Goal: Task Accomplishment & Management: Manage account settings

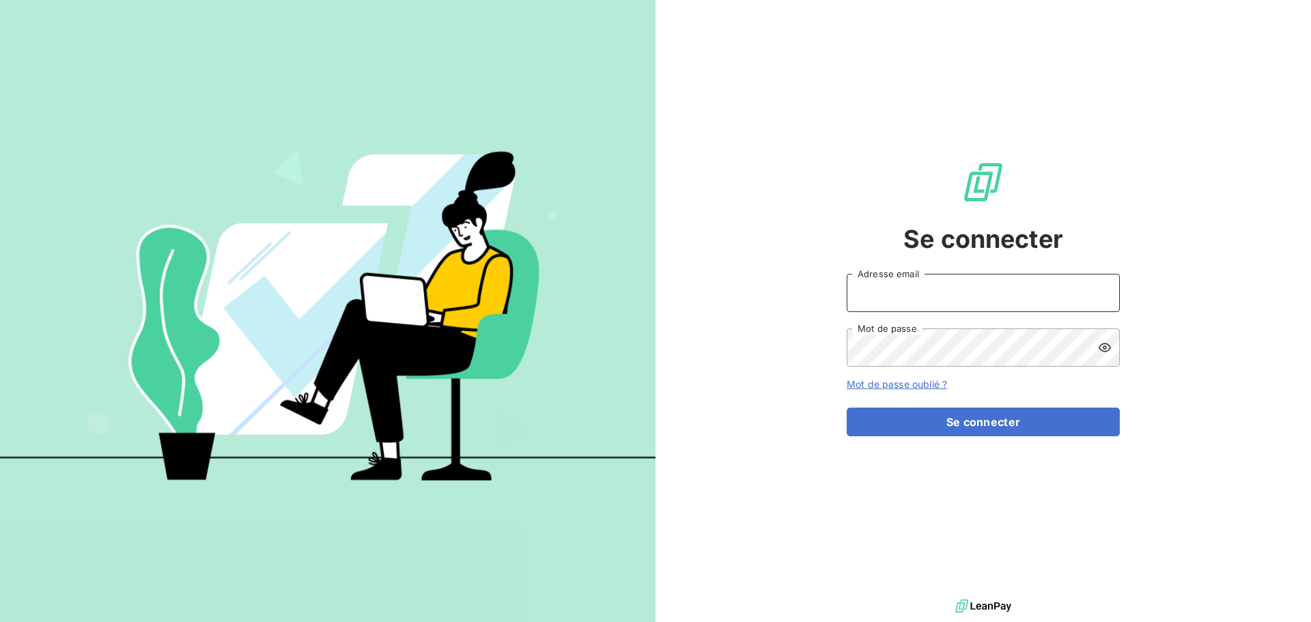
type input "raimundo@serpe.fr"
click at [1021, 291] on input "raimundo@serpe.fr" at bounding box center [983, 293] width 273 height 38
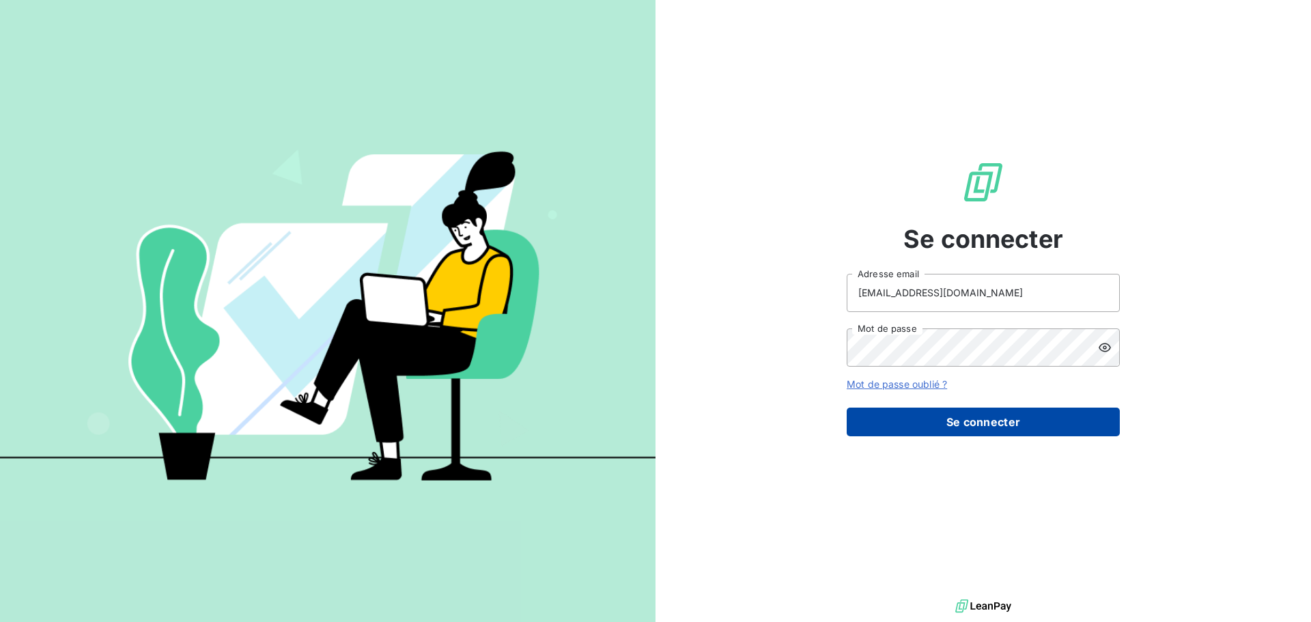
click at [996, 421] on button "Se connecter" at bounding box center [983, 422] width 273 height 29
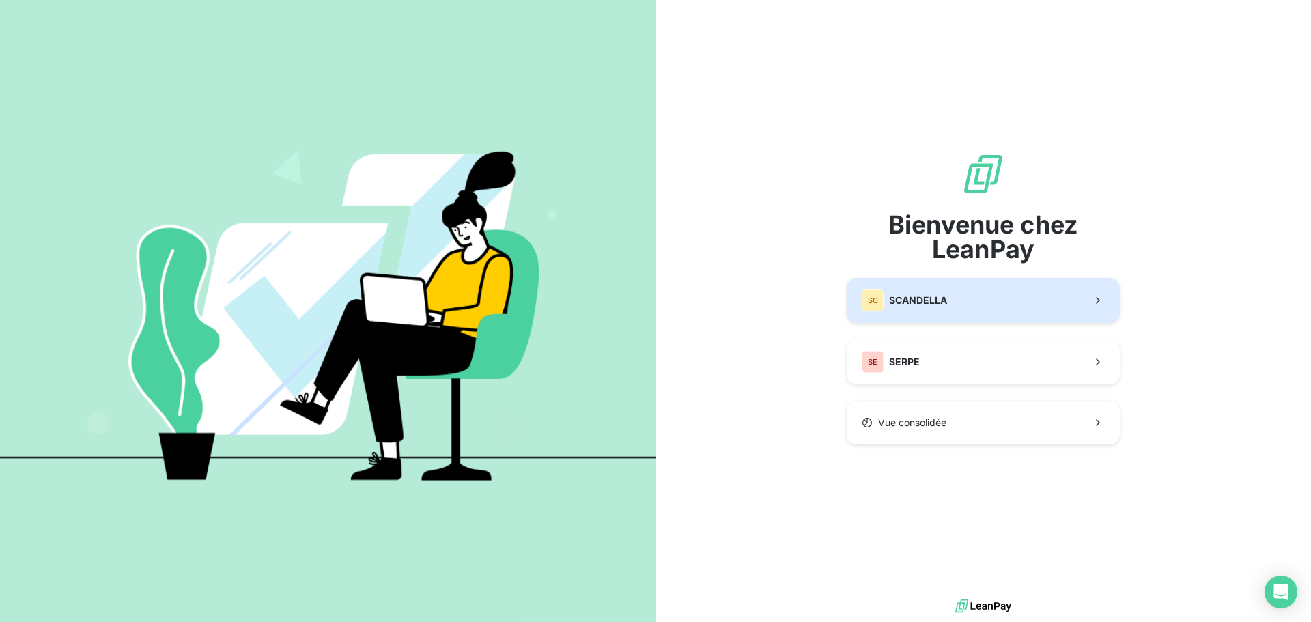
click at [955, 303] on button "SC SCANDELLA" at bounding box center [983, 300] width 273 height 45
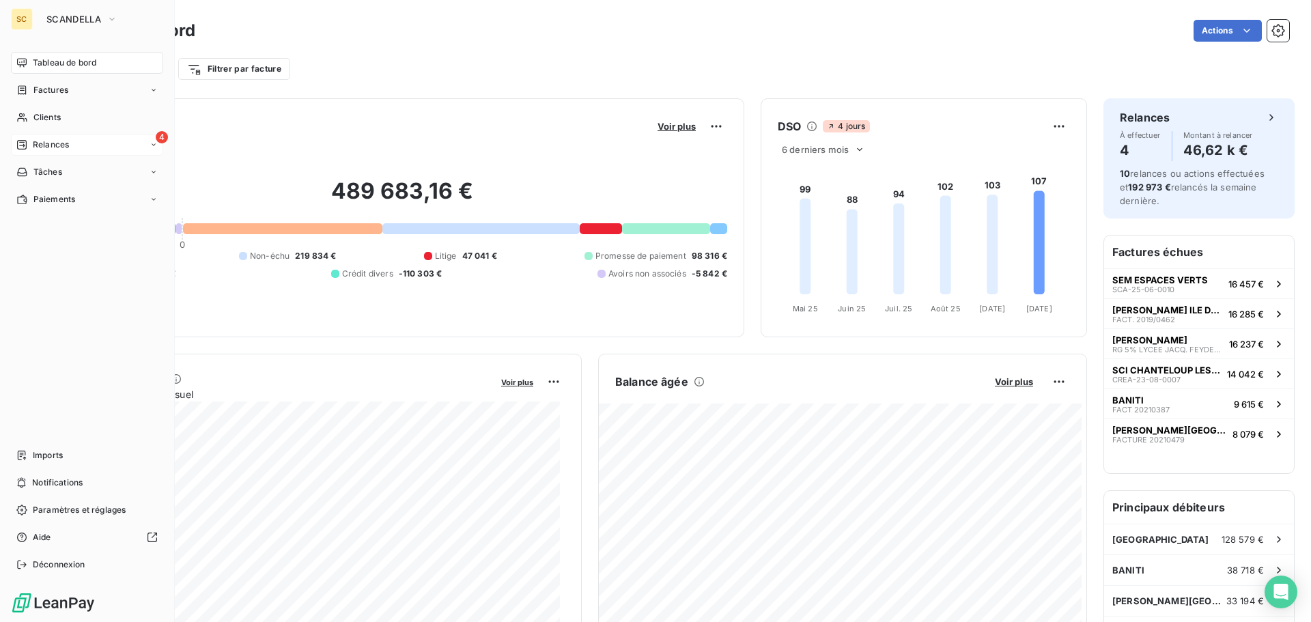
click at [81, 147] on div "4 Relances" at bounding box center [87, 145] width 152 height 22
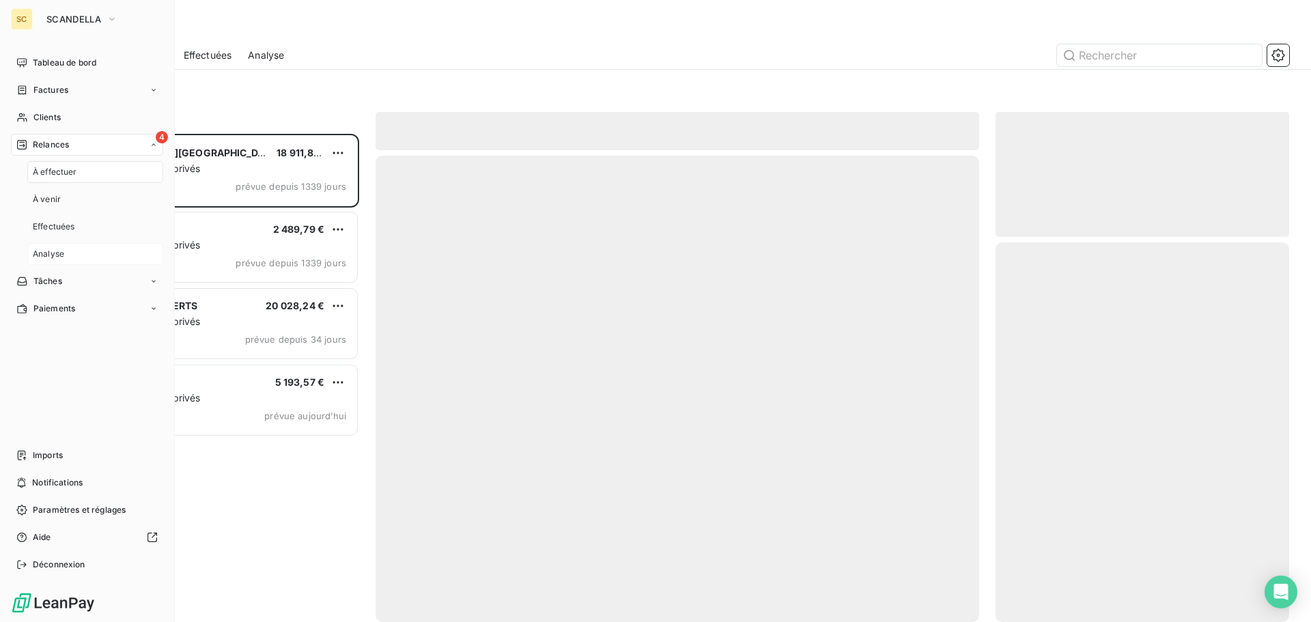
scroll to position [478, 283]
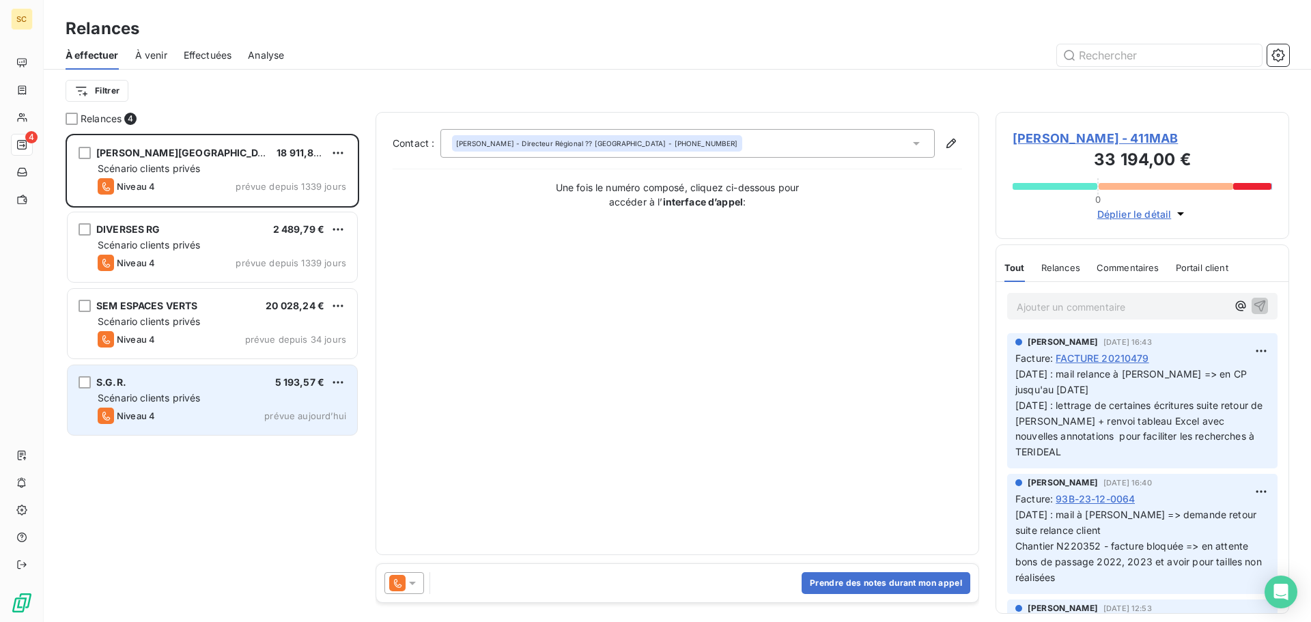
click at [257, 402] on div "Scénario clients privés" at bounding box center [222, 398] width 249 height 14
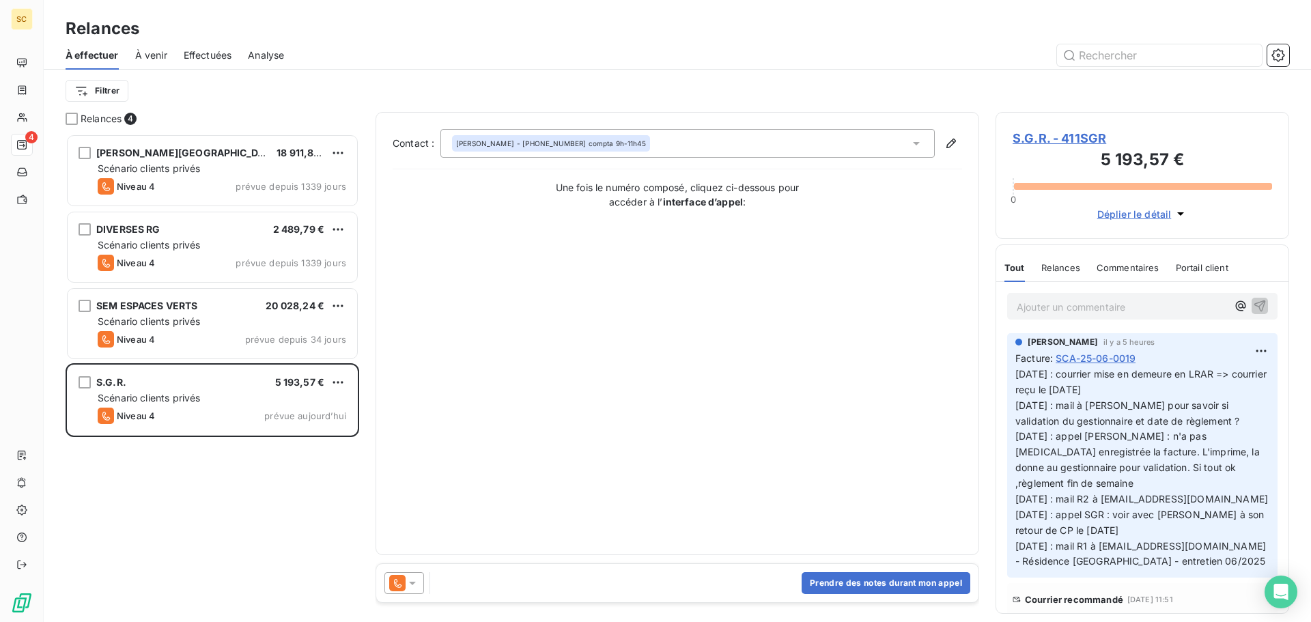
click at [414, 585] on icon at bounding box center [413, 583] width 14 height 14
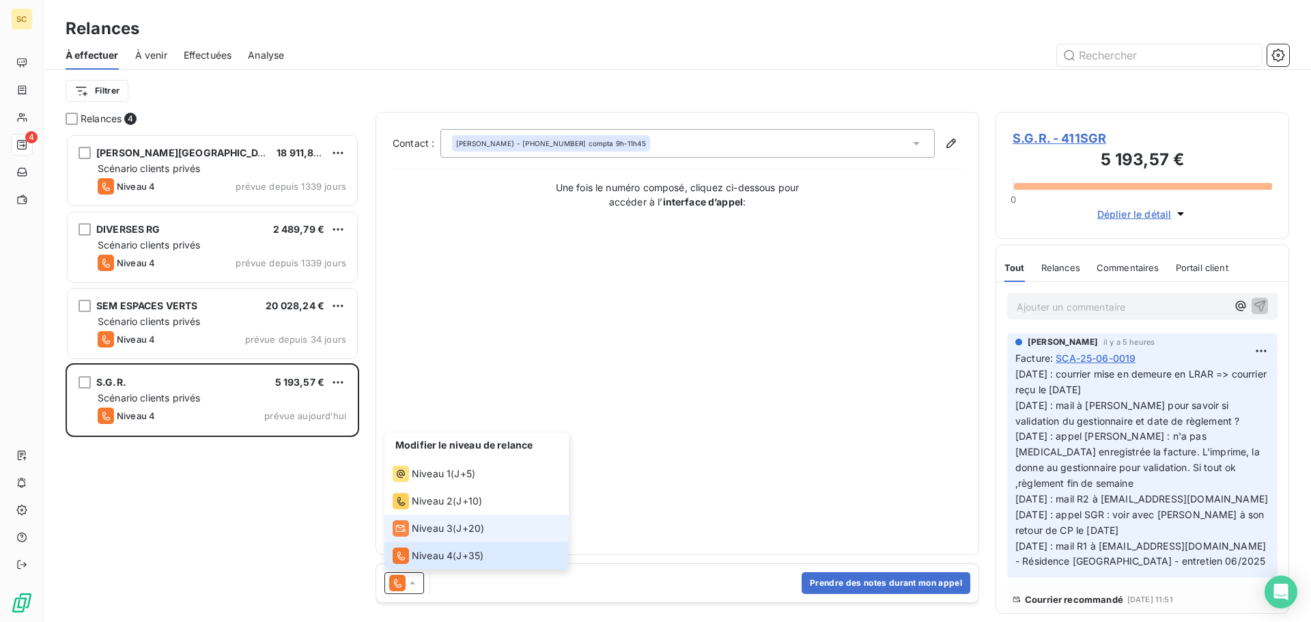
click at [424, 528] on span "Niveau 3" at bounding box center [432, 529] width 41 height 14
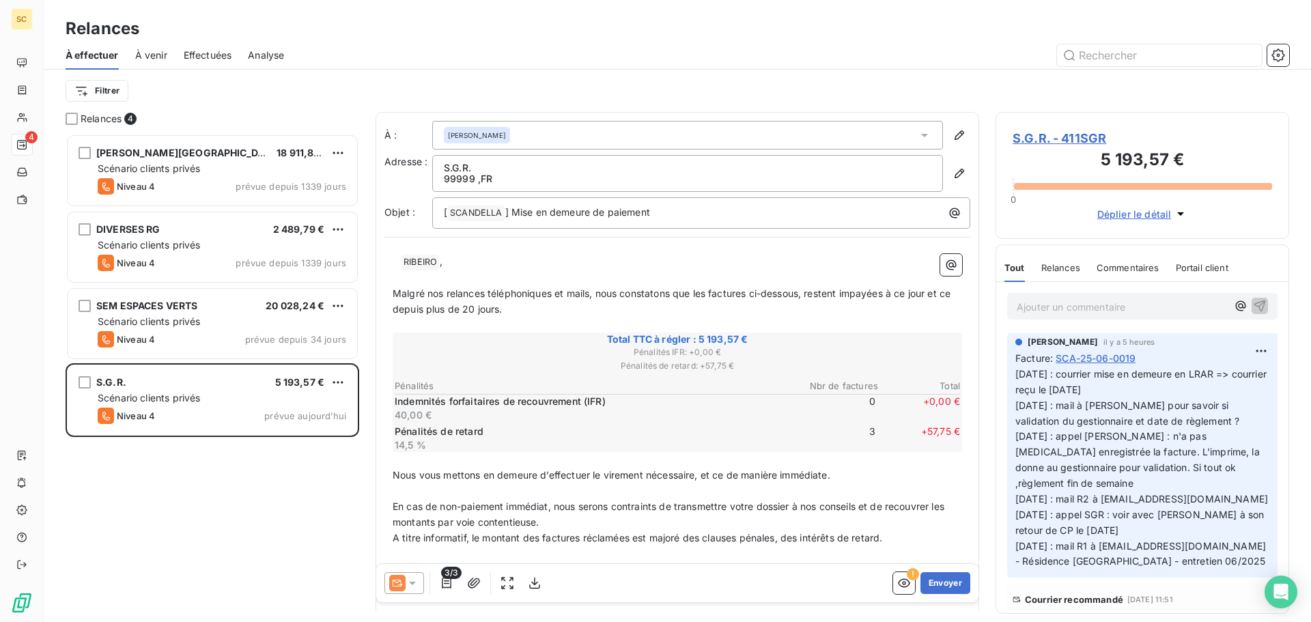
click at [411, 589] on icon at bounding box center [413, 583] width 14 height 14
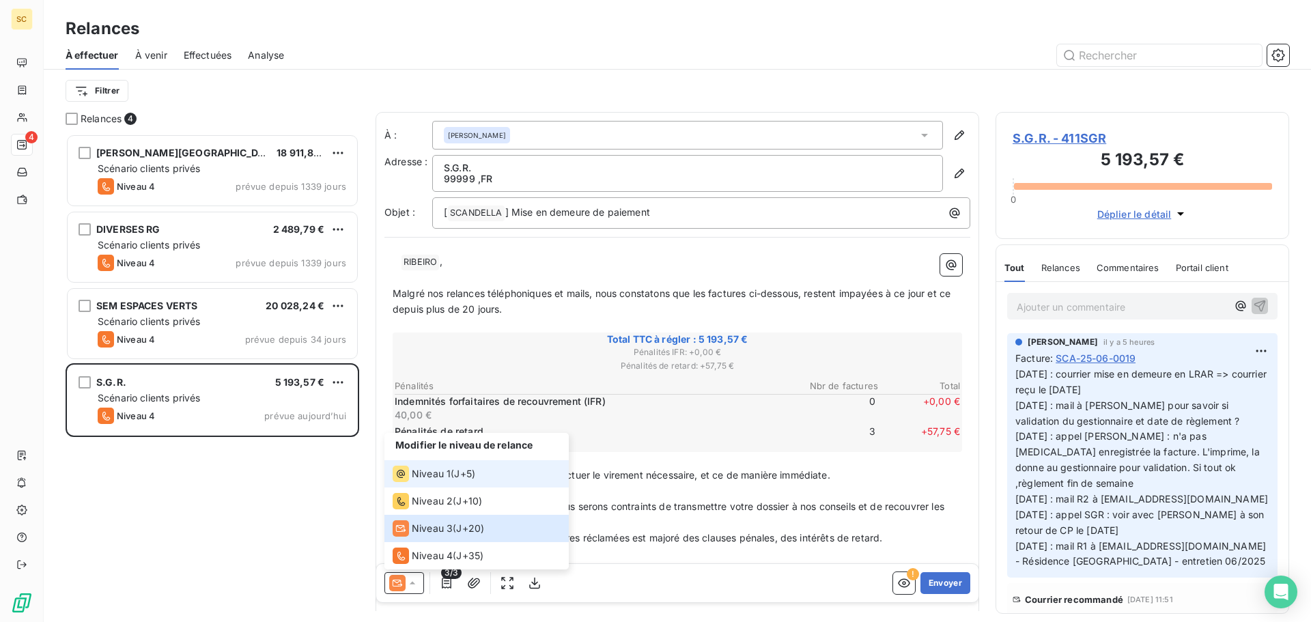
click at [421, 475] on span "Niveau 1" at bounding box center [431, 474] width 39 height 14
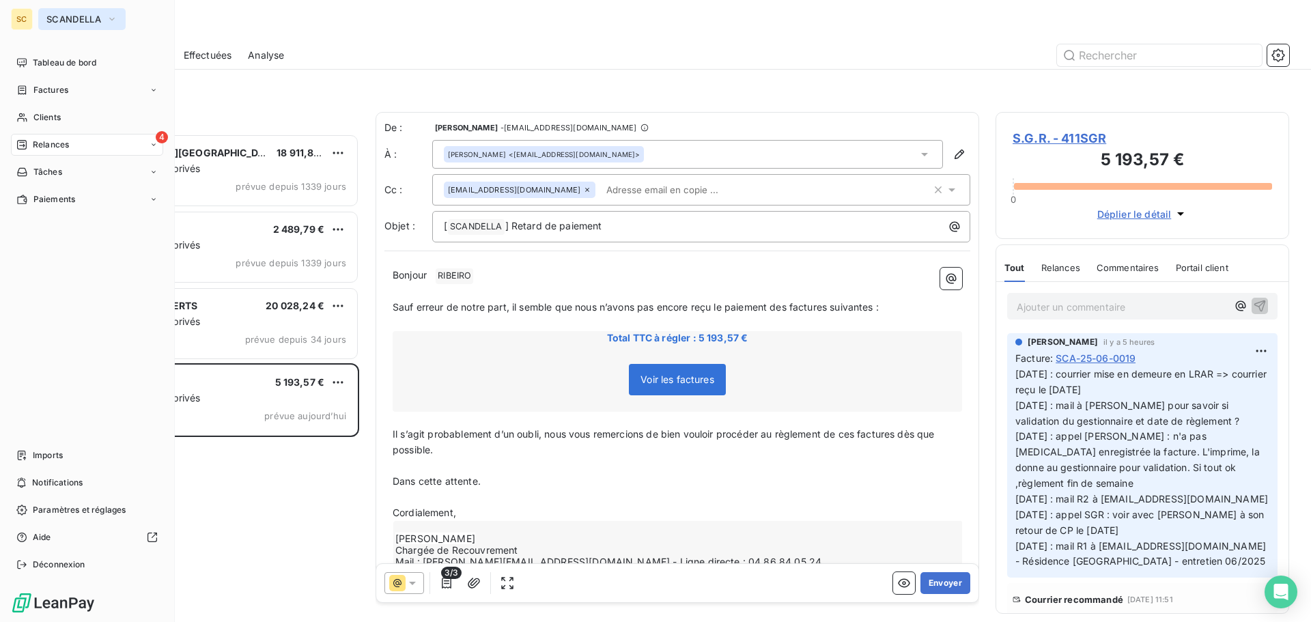
click at [124, 18] on button "SCANDELLA" at bounding box center [81, 19] width 87 height 22
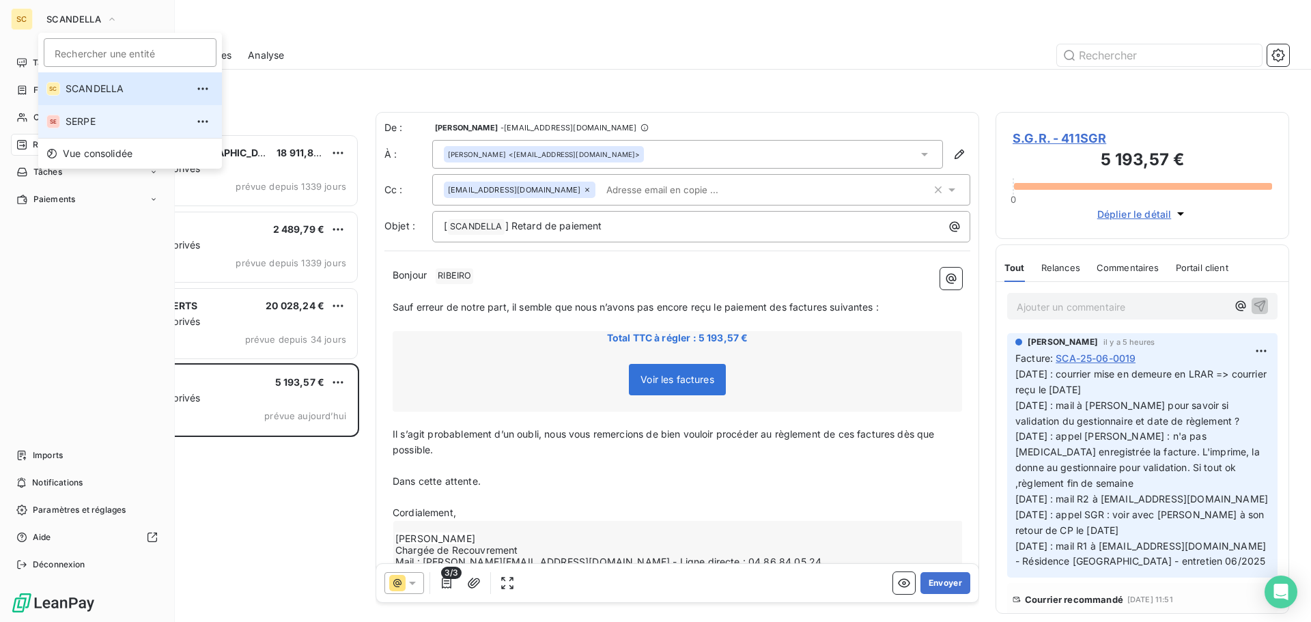
click at [94, 120] on span "SERPE" at bounding box center [126, 122] width 121 height 14
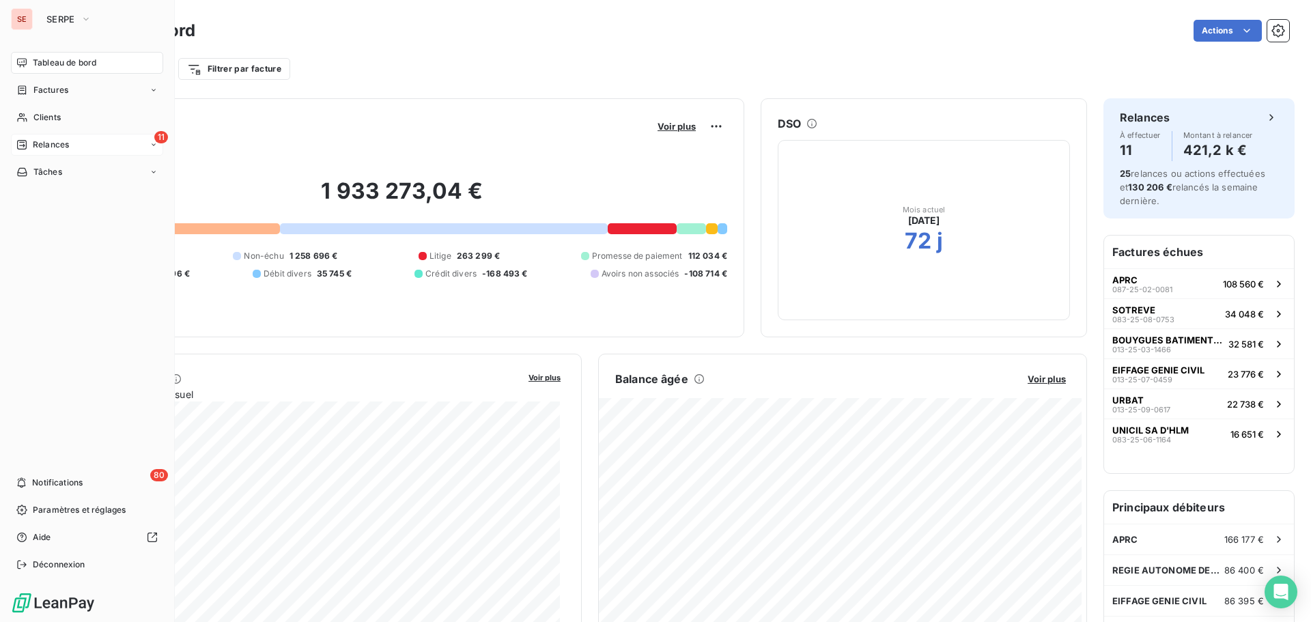
click at [57, 143] on span "Relances" at bounding box center [51, 145] width 36 height 12
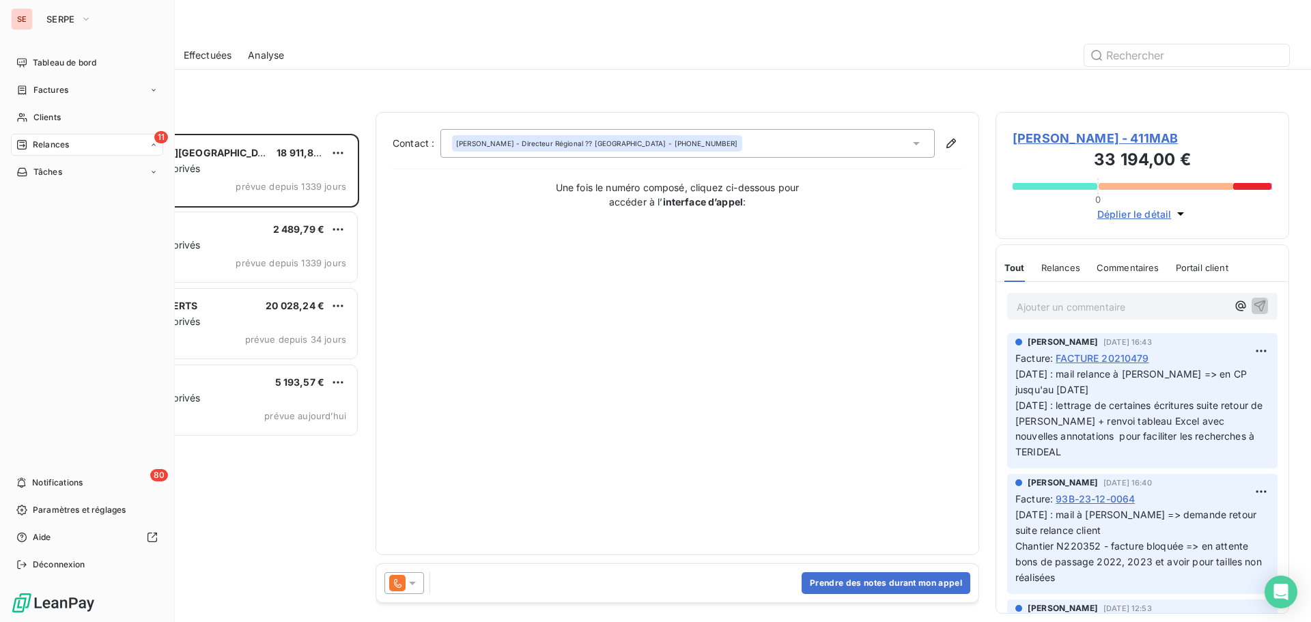
scroll to position [478, 283]
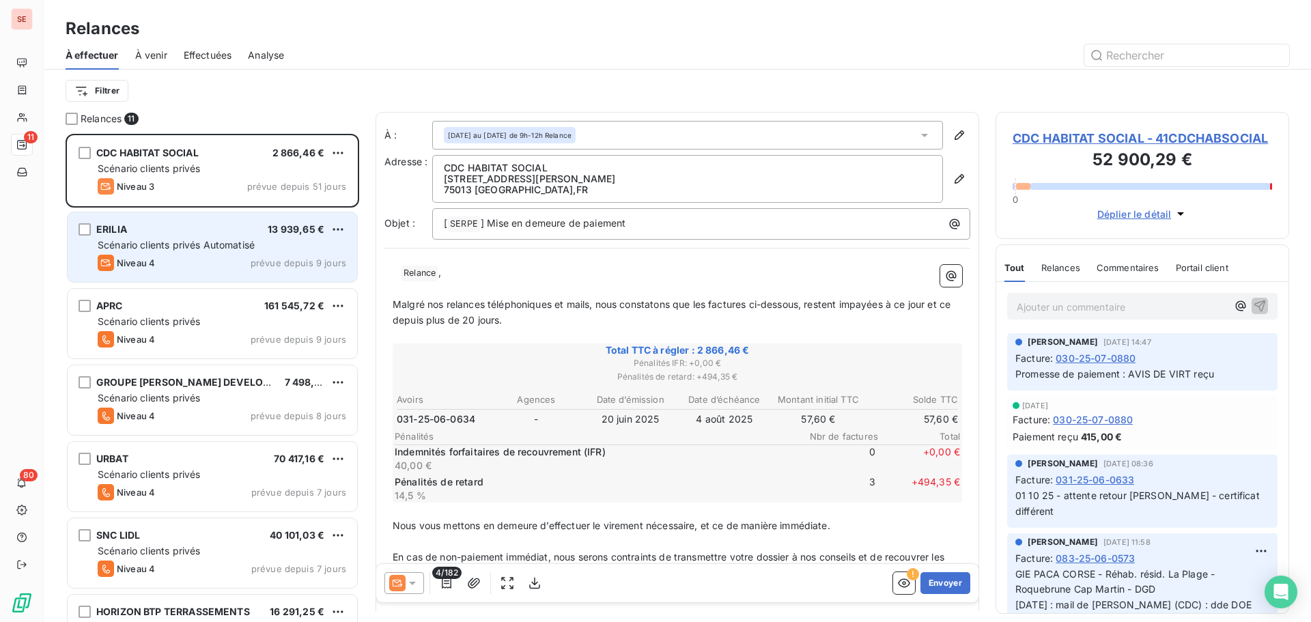
click at [153, 264] on span "Niveau 4" at bounding box center [136, 262] width 38 height 11
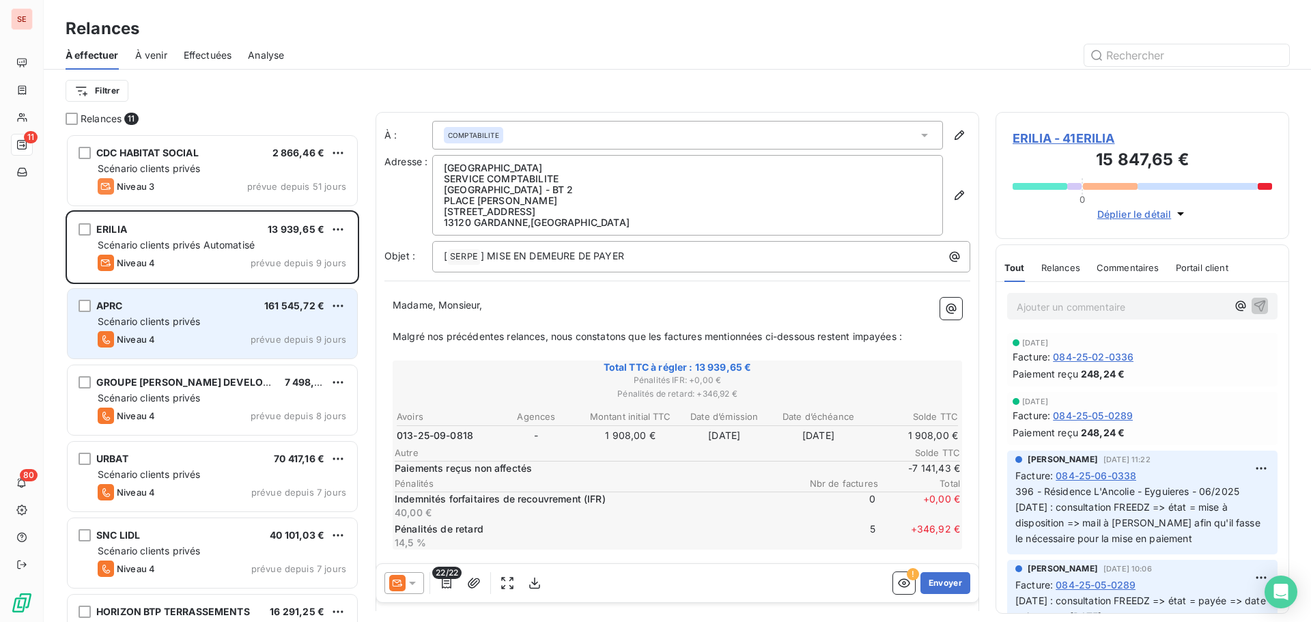
click at [208, 324] on div "Scénario clients privés" at bounding box center [222, 322] width 249 height 14
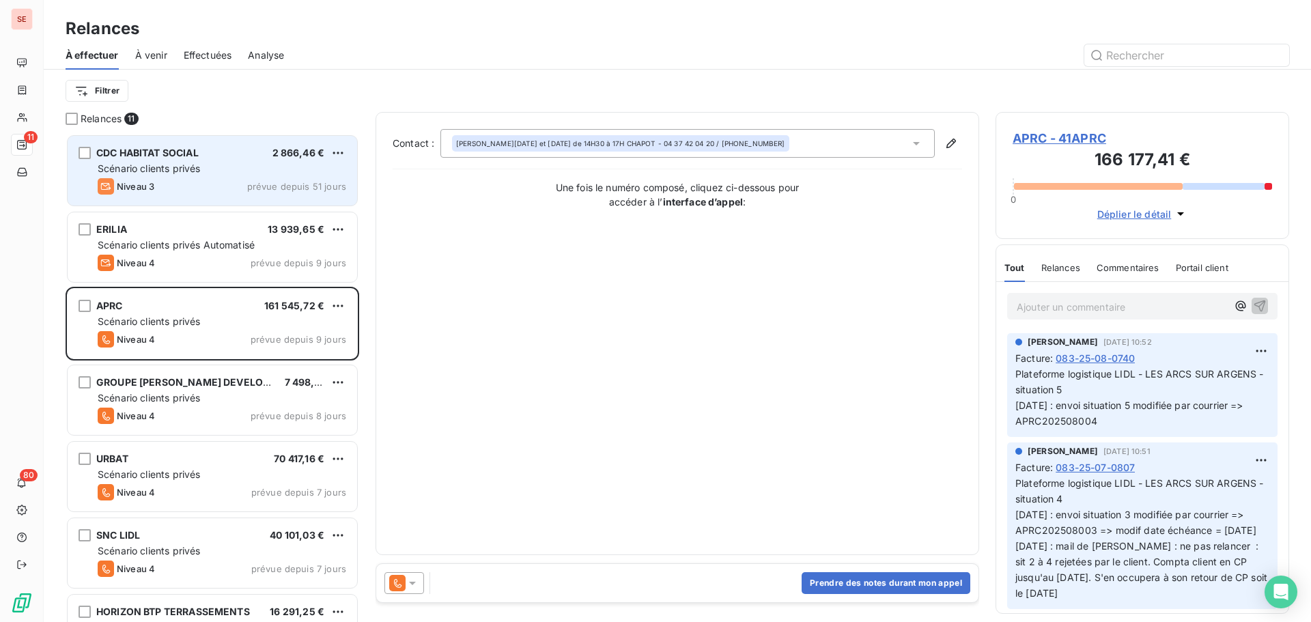
click at [195, 174] on div "Scénario clients privés" at bounding box center [222, 169] width 249 height 14
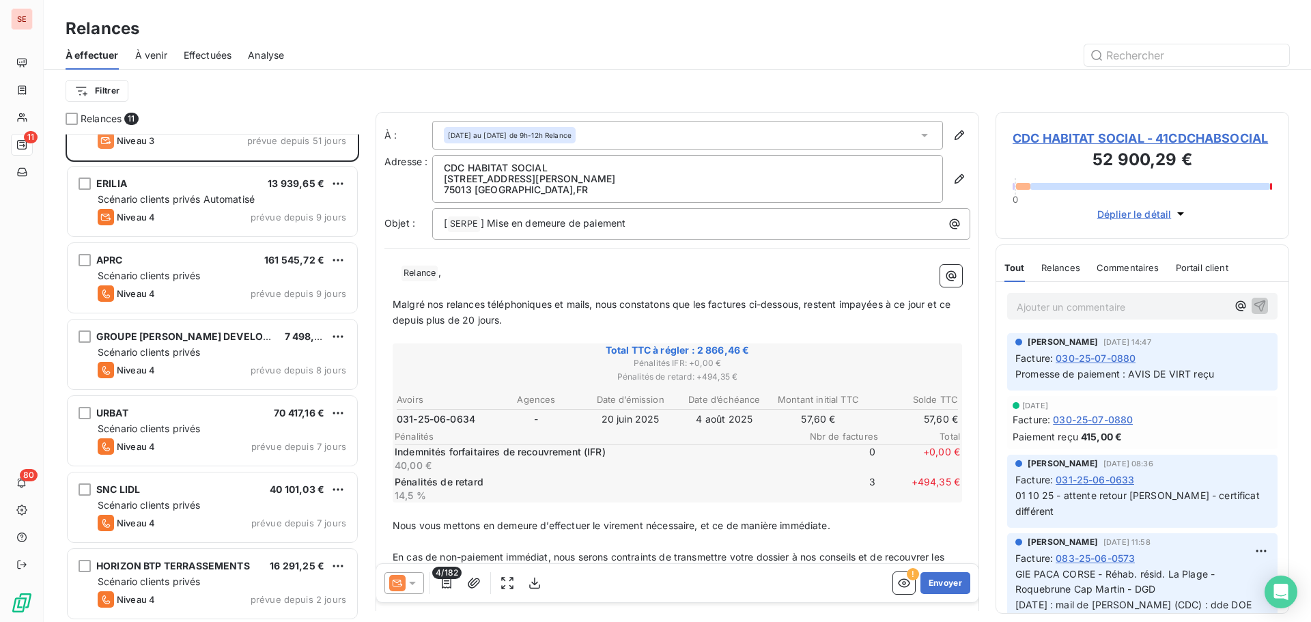
scroll to position [137, 0]
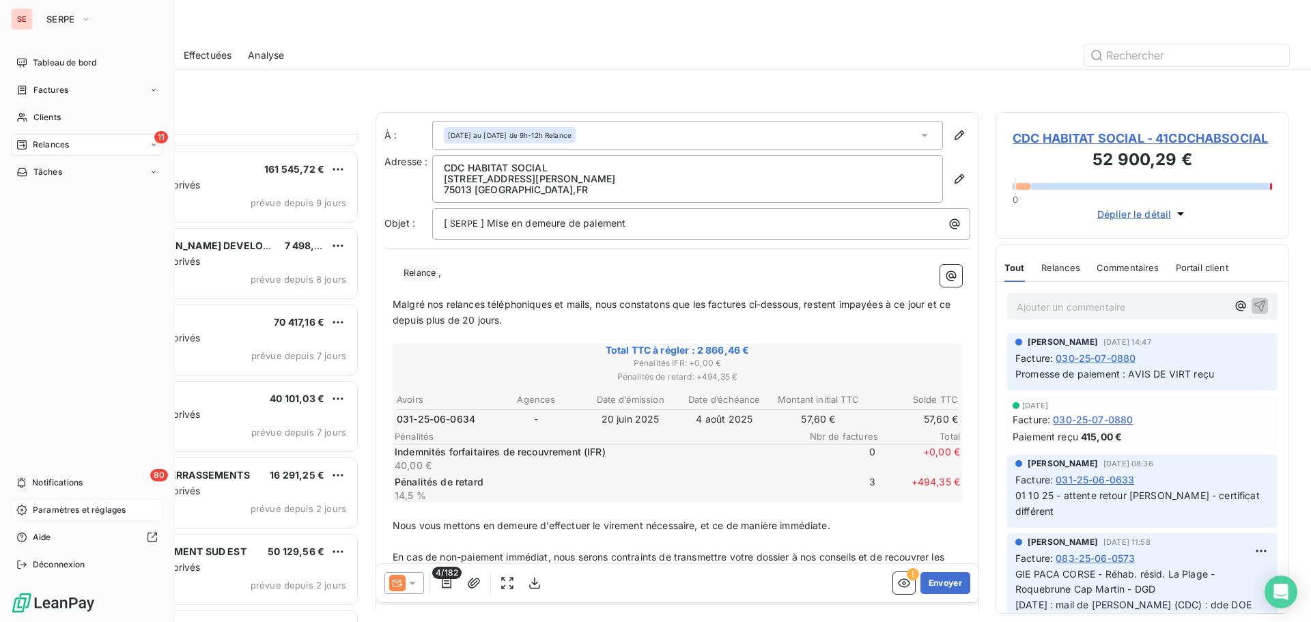
click at [72, 506] on span "Paramètres et réglages" at bounding box center [79, 510] width 93 height 12
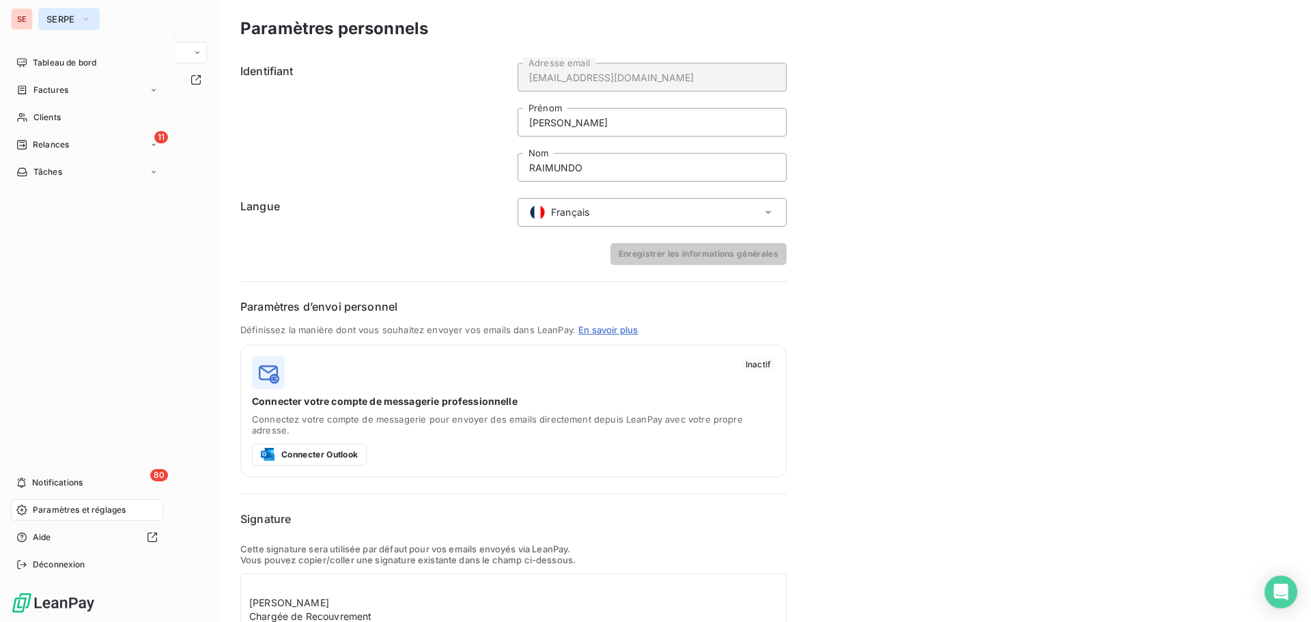
click at [69, 20] on span "SERPE" at bounding box center [60, 19] width 29 height 11
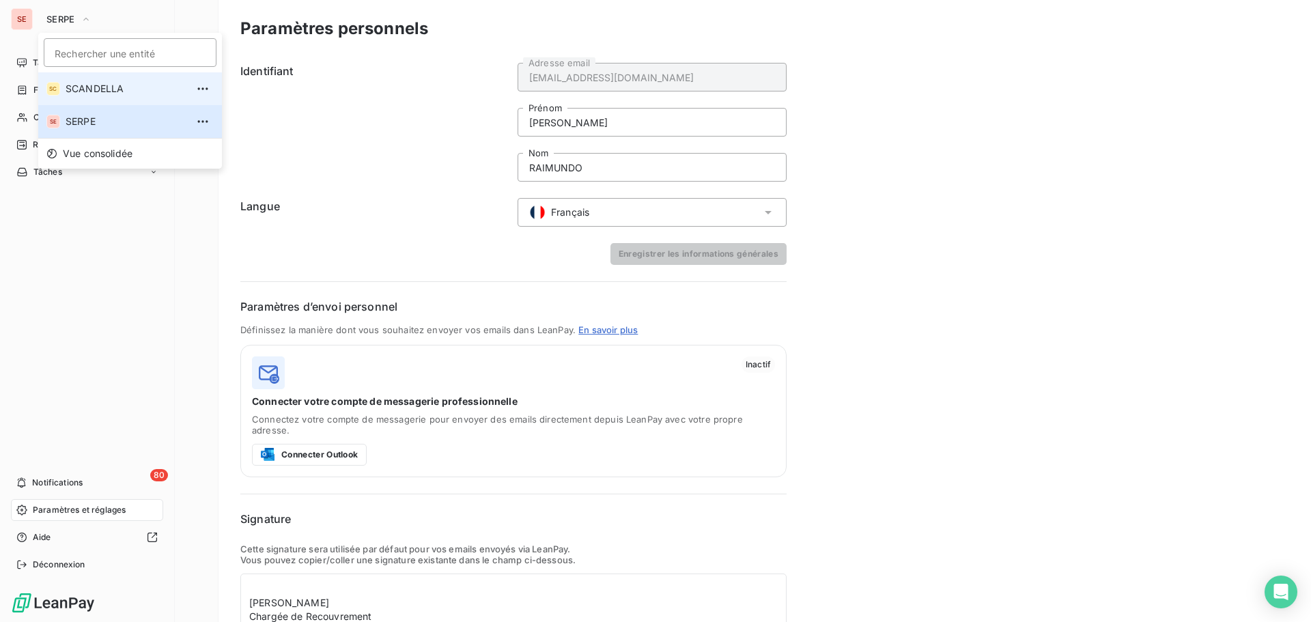
click at [76, 83] on span "SCANDELLA" at bounding box center [126, 89] width 121 height 14
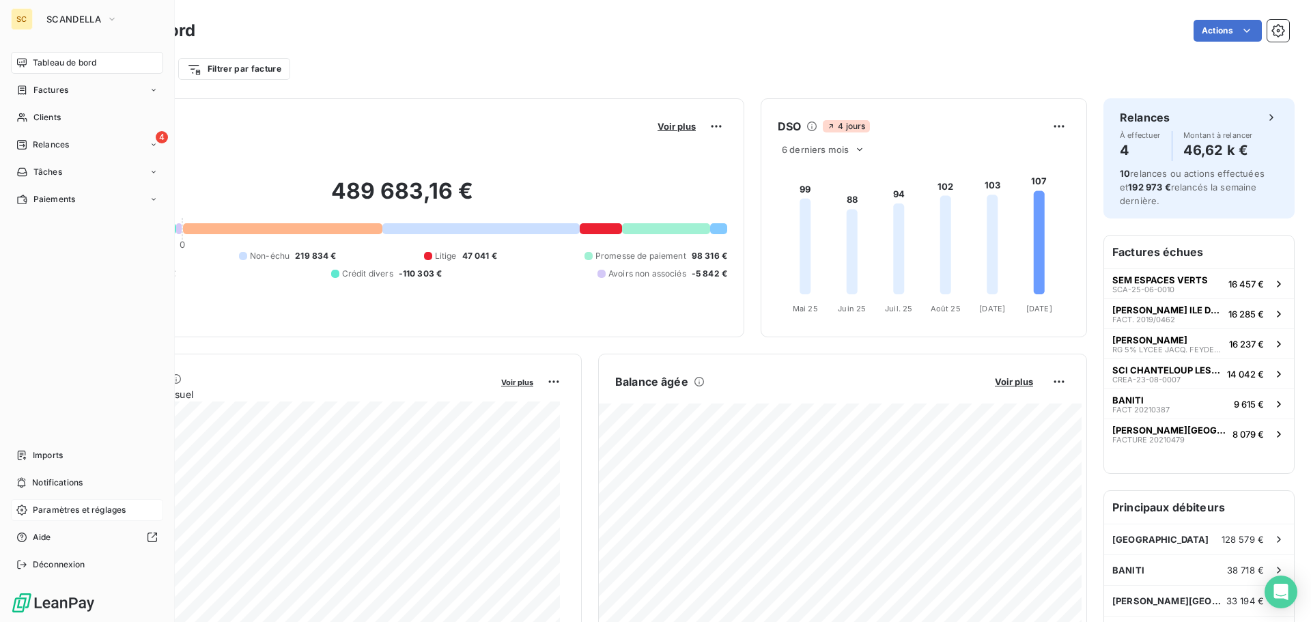
click at [48, 510] on span "Paramètres et réglages" at bounding box center [79, 510] width 93 height 12
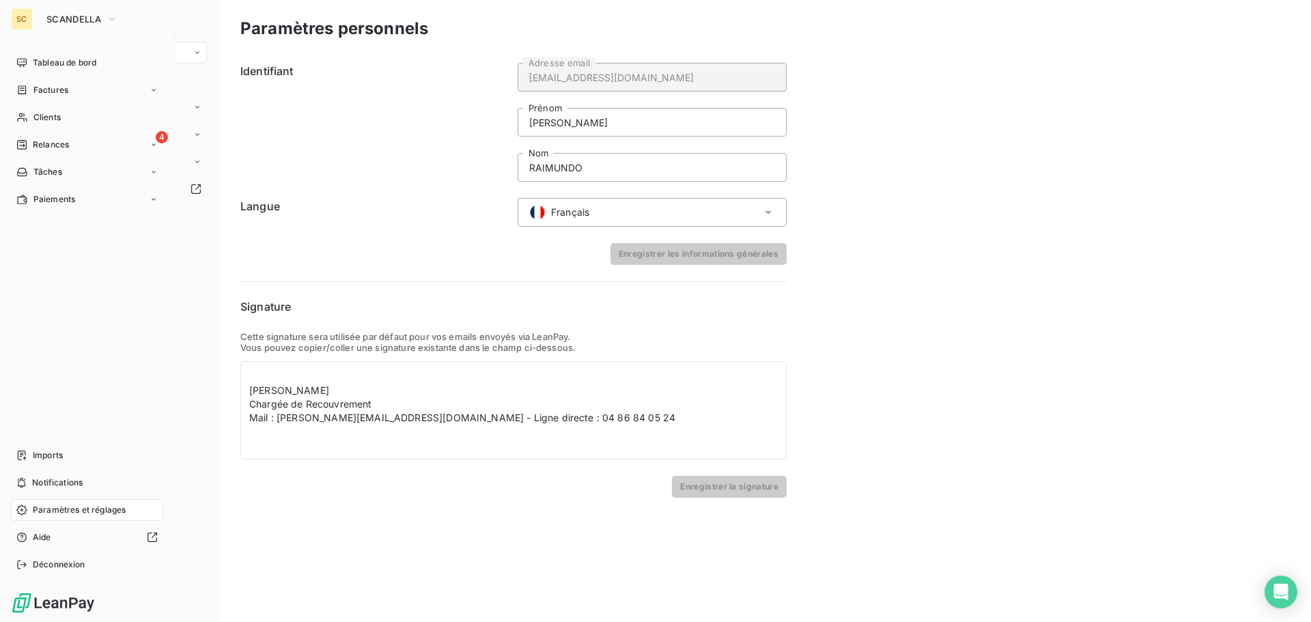
click at [57, 509] on span "Paramètres et réglages" at bounding box center [79, 510] width 93 height 12
click at [18, 505] on icon at bounding box center [21, 510] width 11 height 11
click at [59, 507] on span "Paramètres et réglages" at bounding box center [79, 510] width 93 height 12
click at [55, 173] on span "Tâches" at bounding box center [47, 172] width 29 height 12
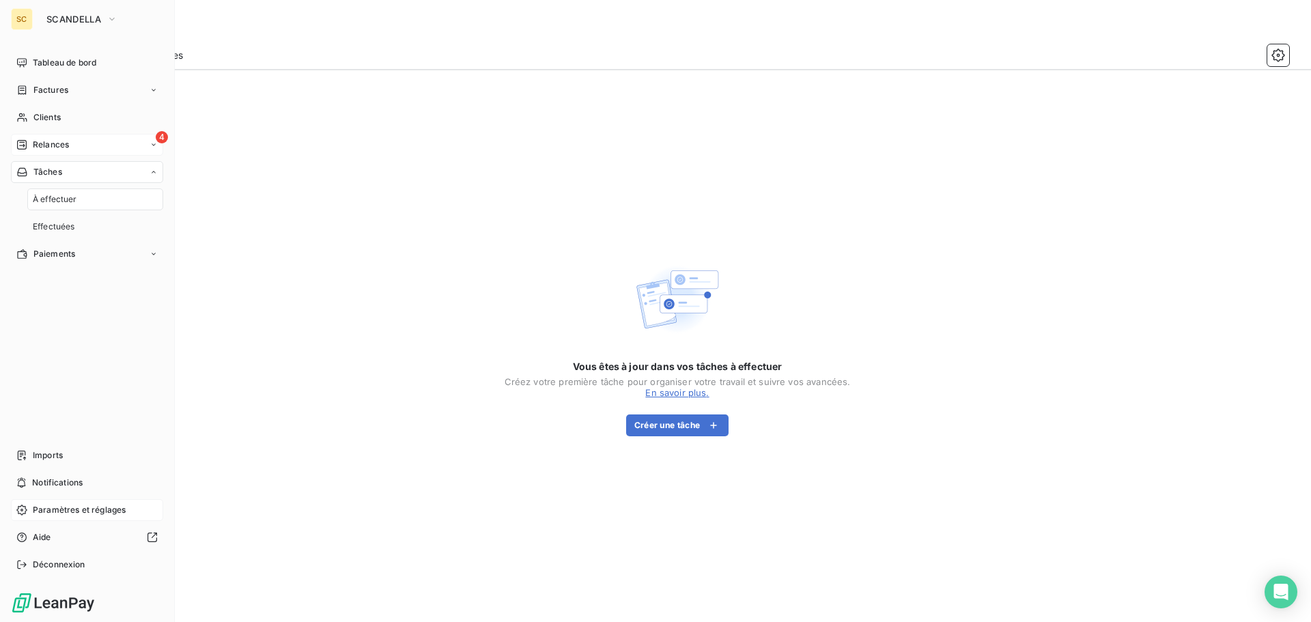
click at [64, 142] on span "Relances" at bounding box center [51, 145] width 36 height 12
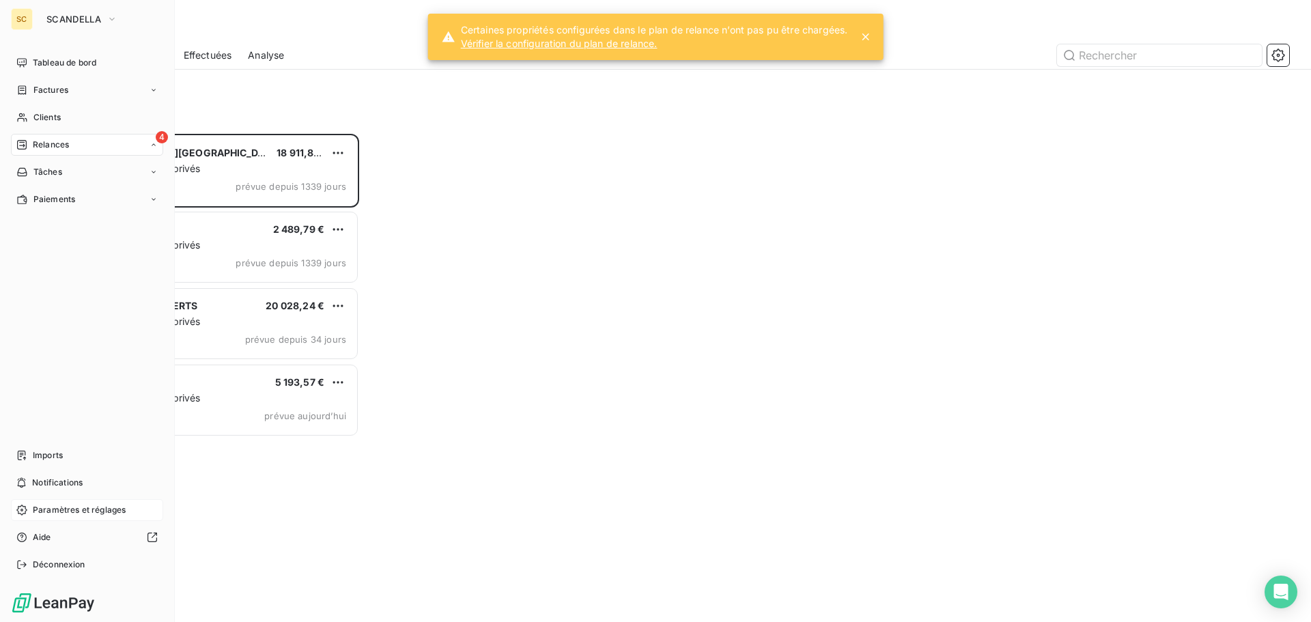
scroll to position [478, 283]
click at [56, 94] on span "Factures" at bounding box center [50, 90] width 35 height 12
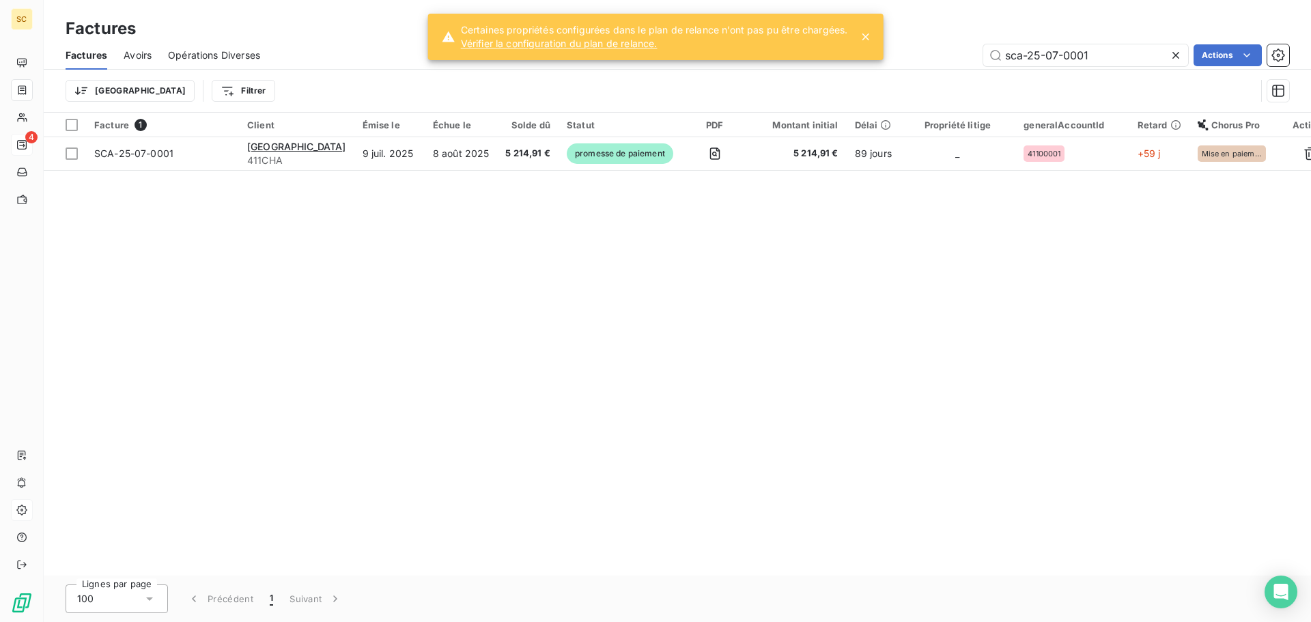
click at [335, 374] on div "Facture 1 Client Émise le Échue le Solde dû Statut PDF Montant initial Délai Pr…" at bounding box center [677, 344] width 1267 height 463
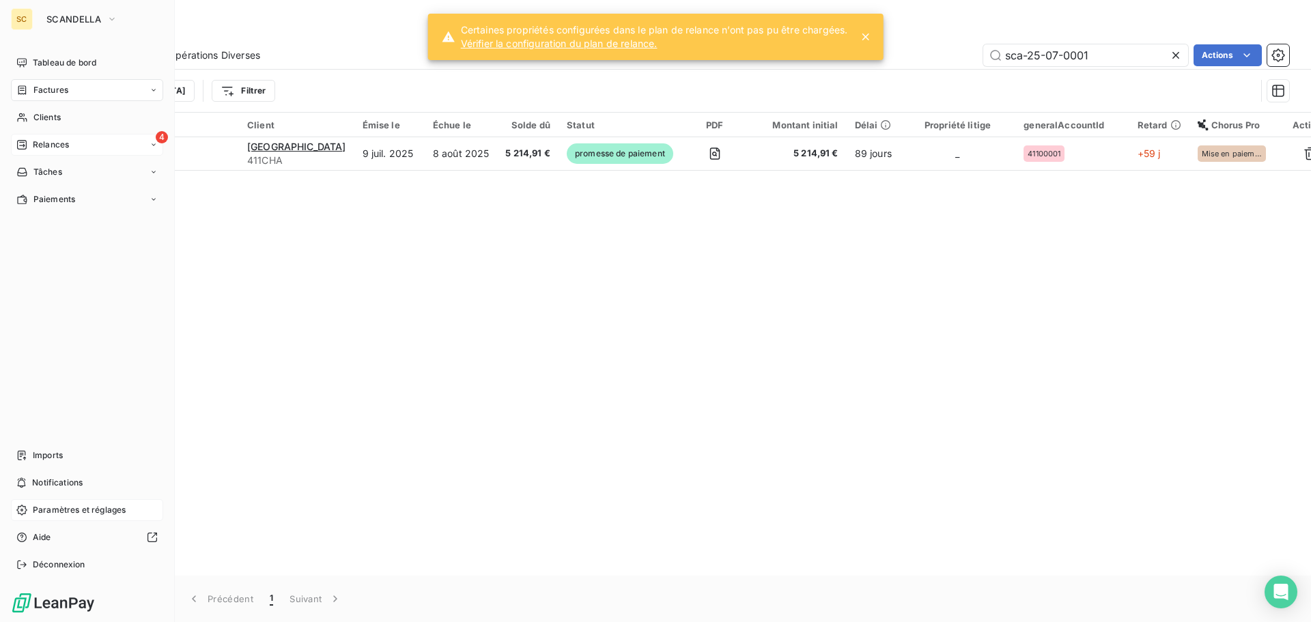
click at [62, 144] on span "Relances" at bounding box center [51, 145] width 36 height 12
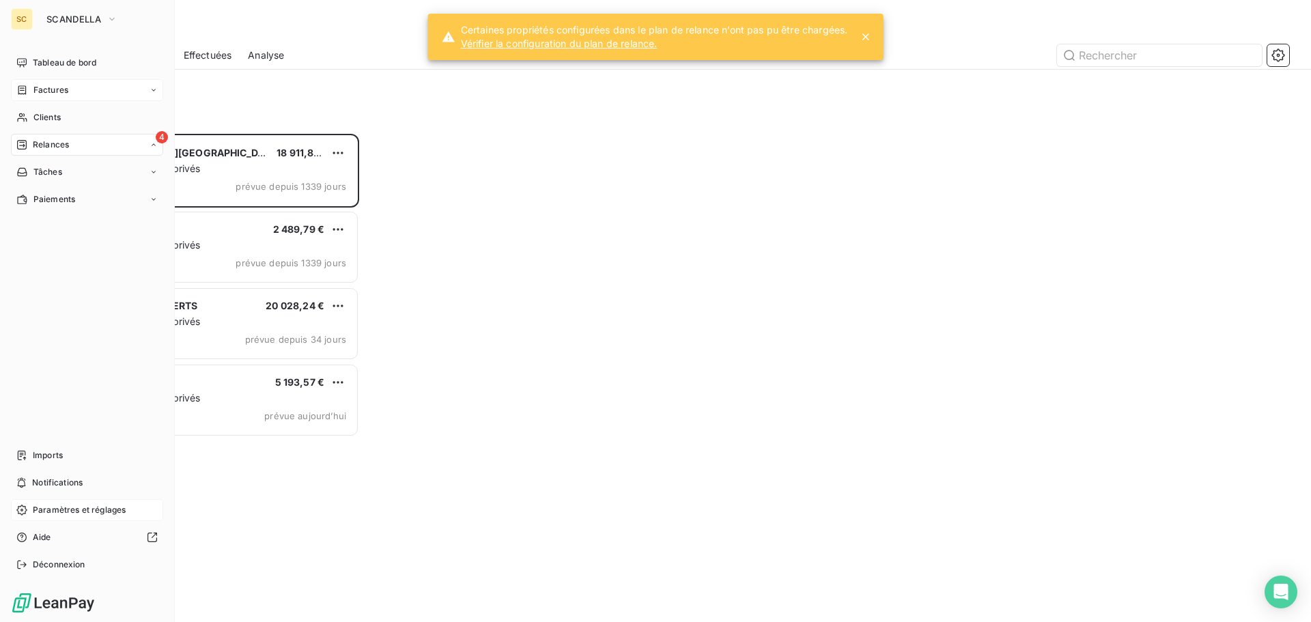
scroll to position [11, 11]
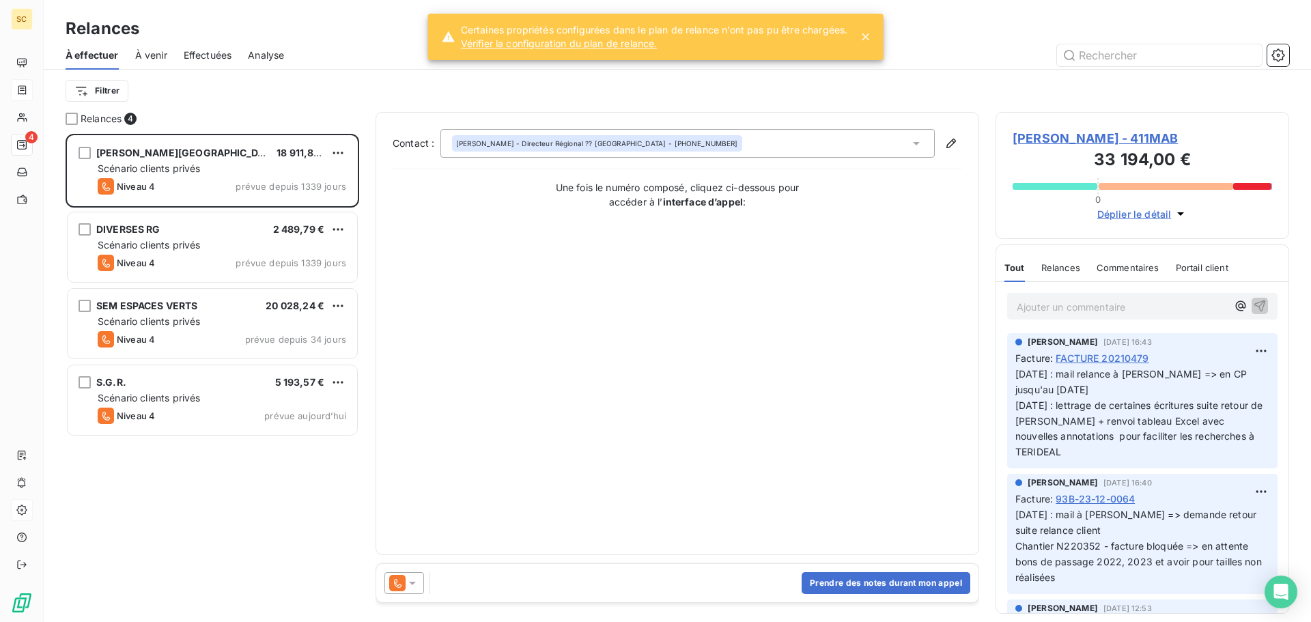
click at [201, 48] on span "Effectuées" at bounding box center [208, 55] width 48 height 14
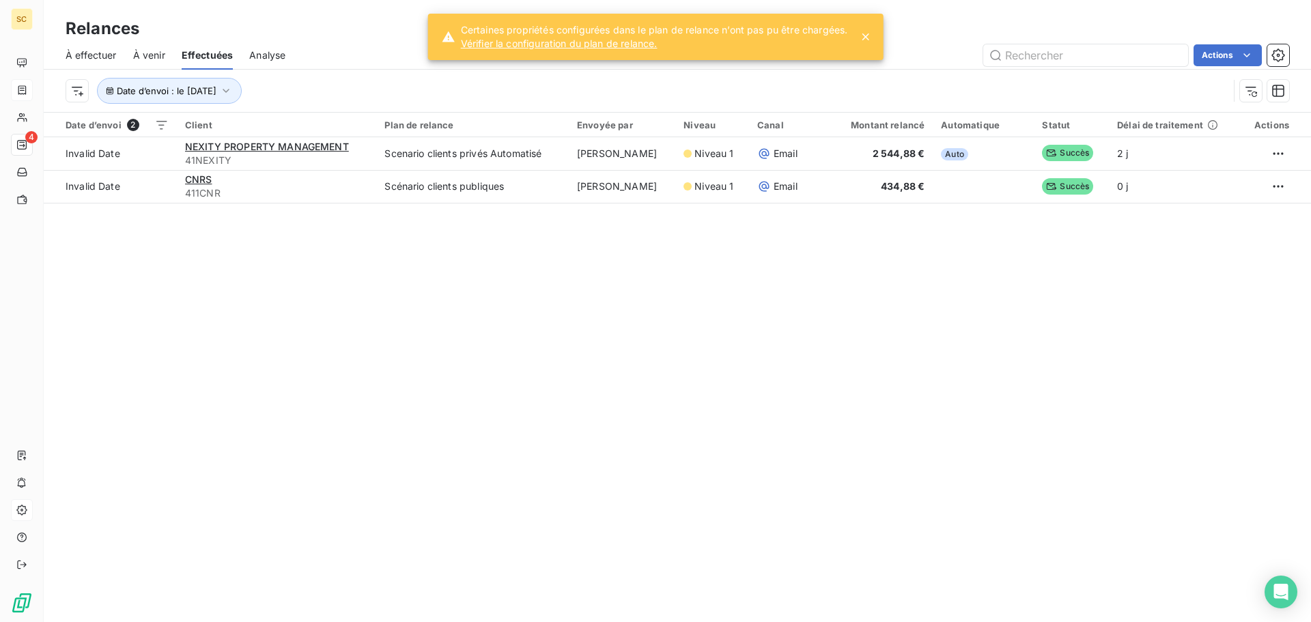
click at [158, 257] on div "Relances À effectuer À venir Effectuées Analyse Actions Date d’envoi : le 6 oct…" at bounding box center [677, 311] width 1267 height 622
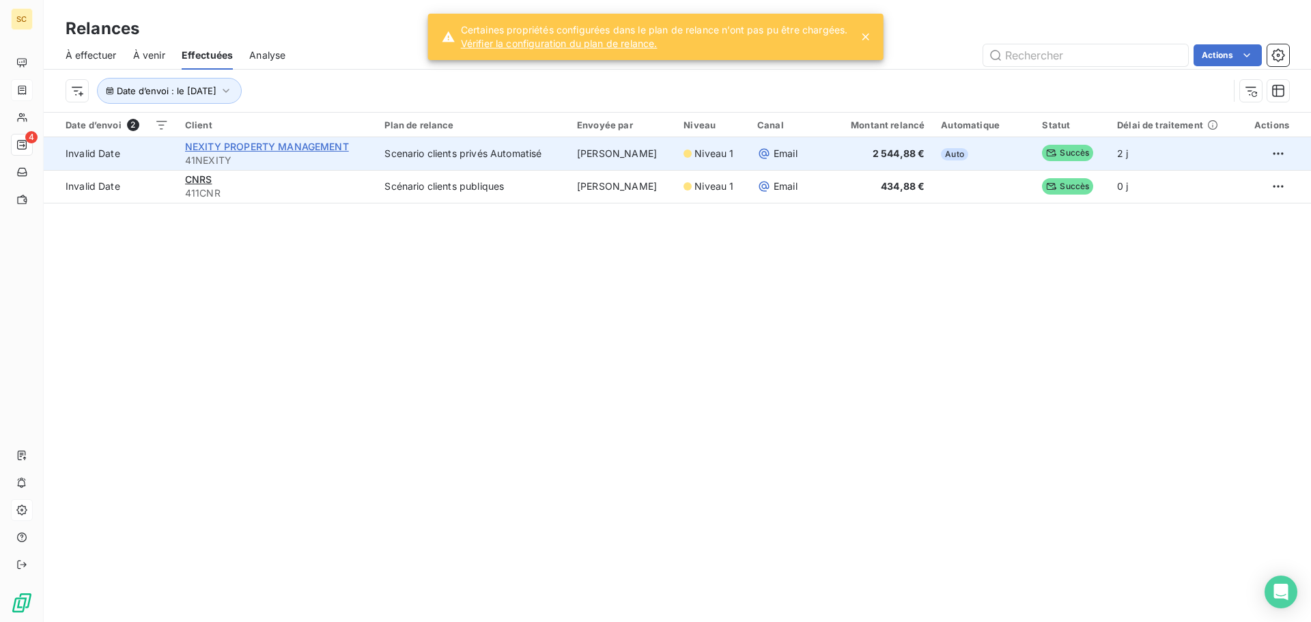
click at [219, 150] on span "NEXITY PROPERTY MANAGEMENT" at bounding box center [267, 147] width 164 height 12
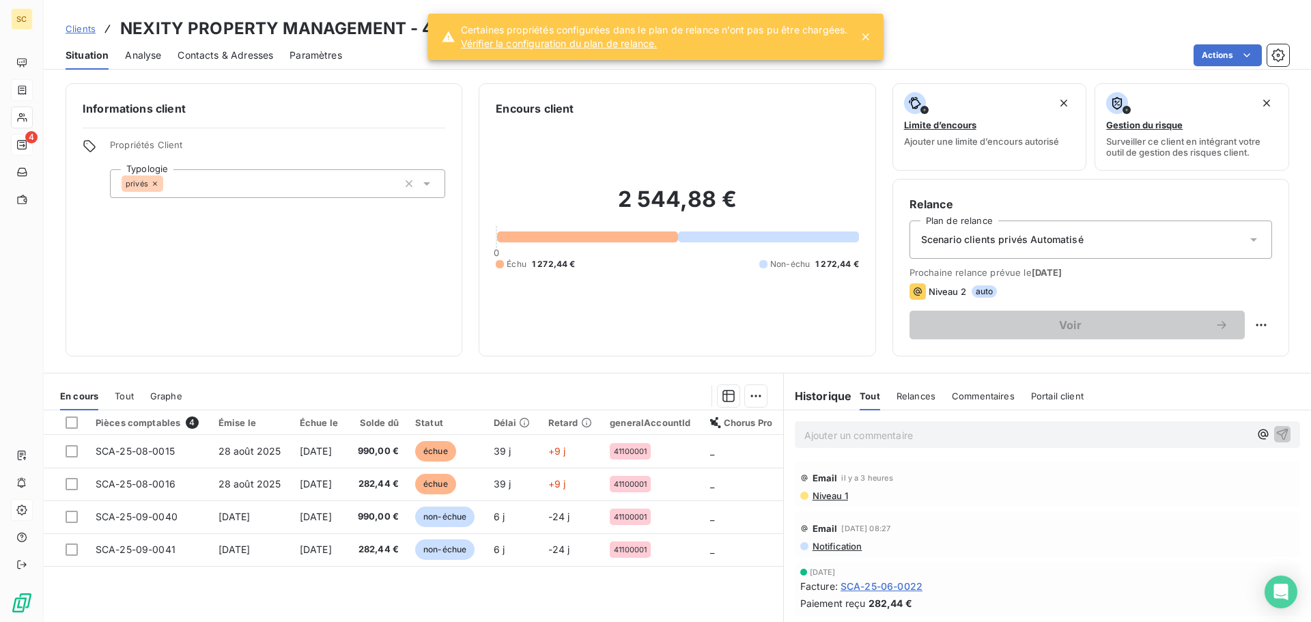
click at [832, 500] on span "Niveau 1" at bounding box center [829, 495] width 37 height 11
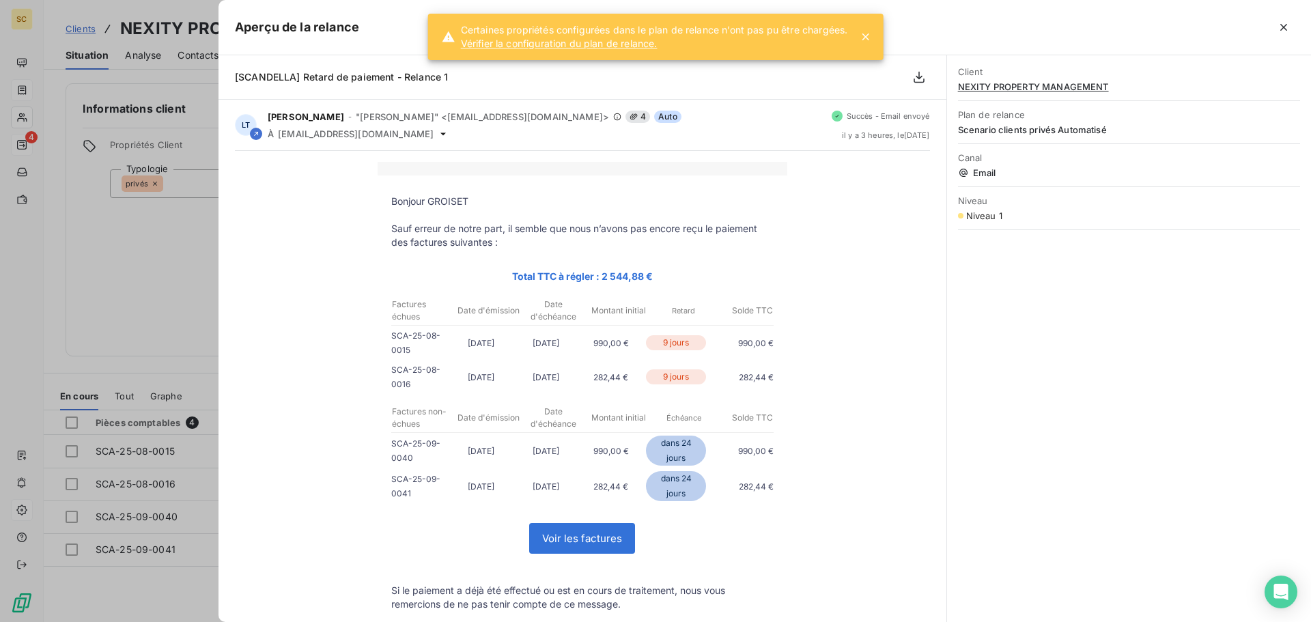
click at [140, 261] on div at bounding box center [655, 311] width 1311 height 622
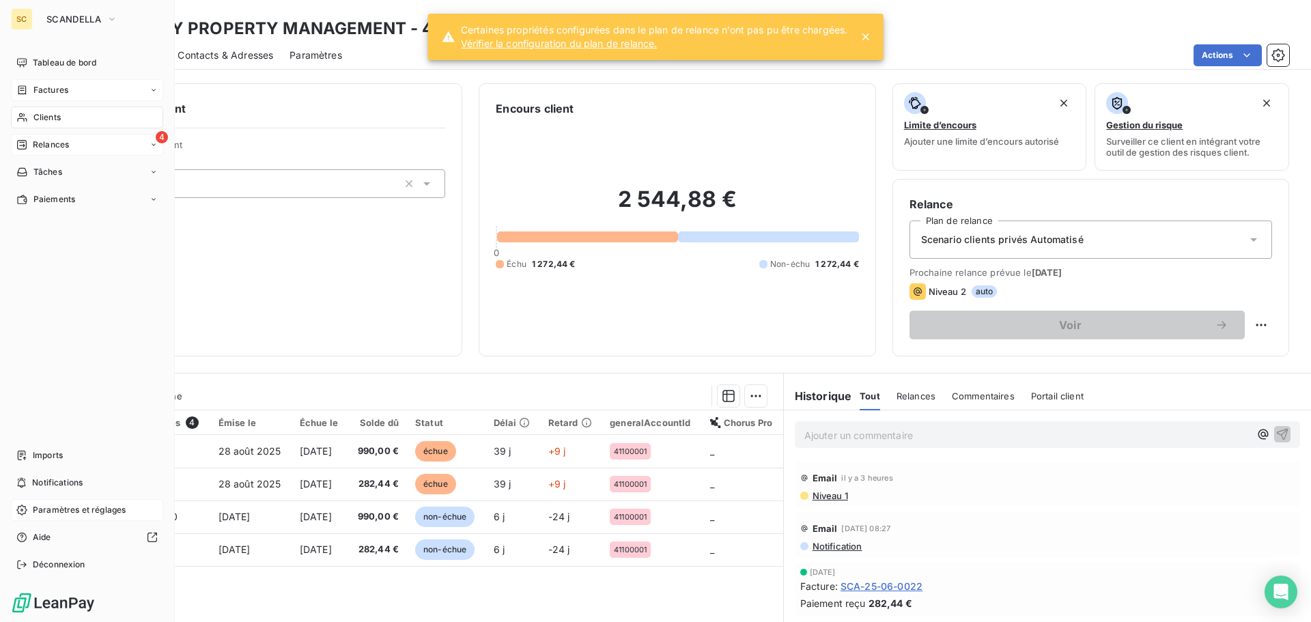
click at [46, 141] on span "Relances" at bounding box center [51, 145] width 36 height 12
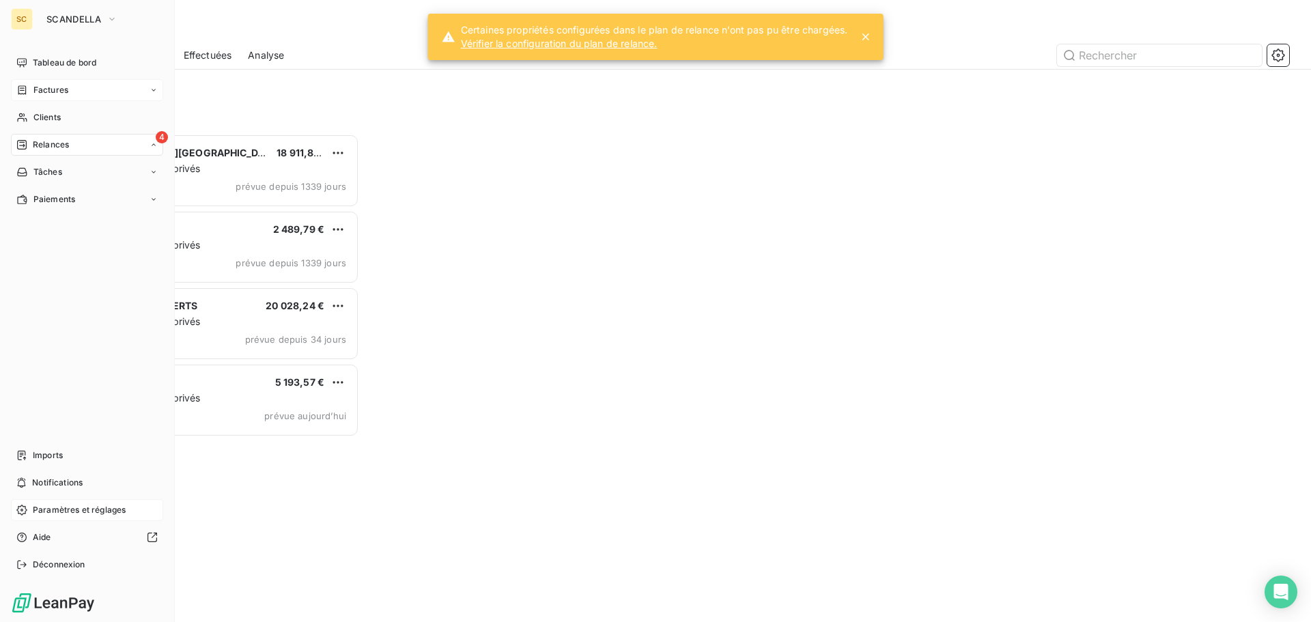
scroll to position [478, 283]
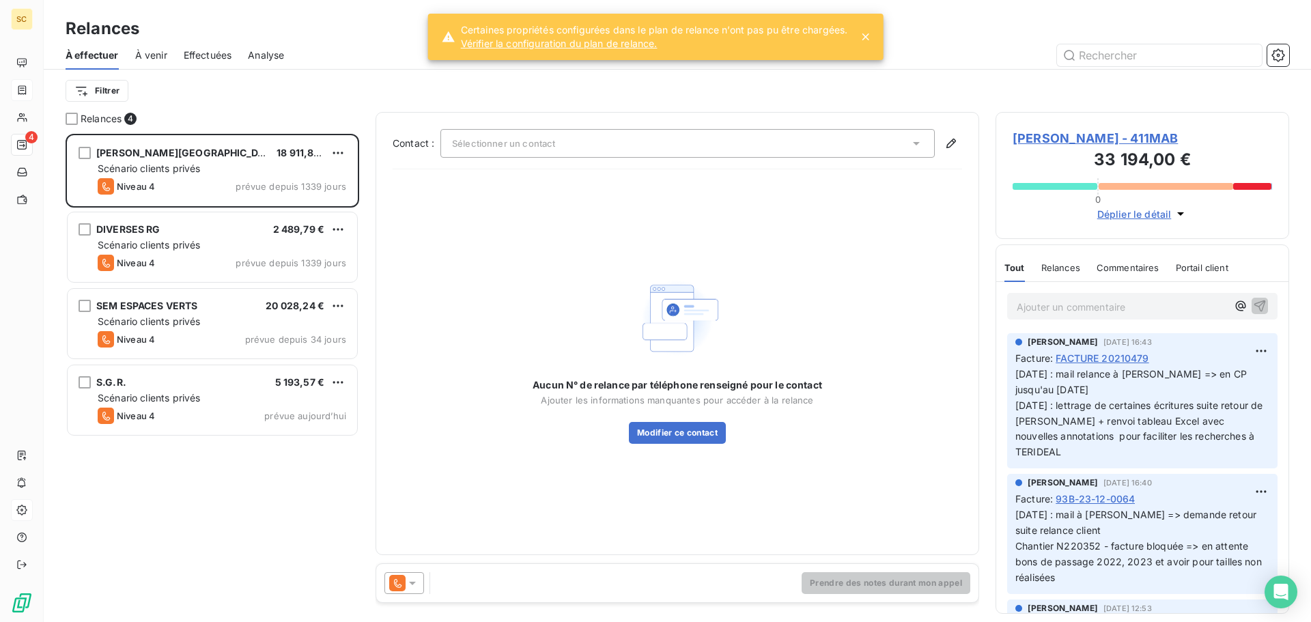
click at [197, 53] on span "Effectuées" at bounding box center [208, 55] width 48 height 14
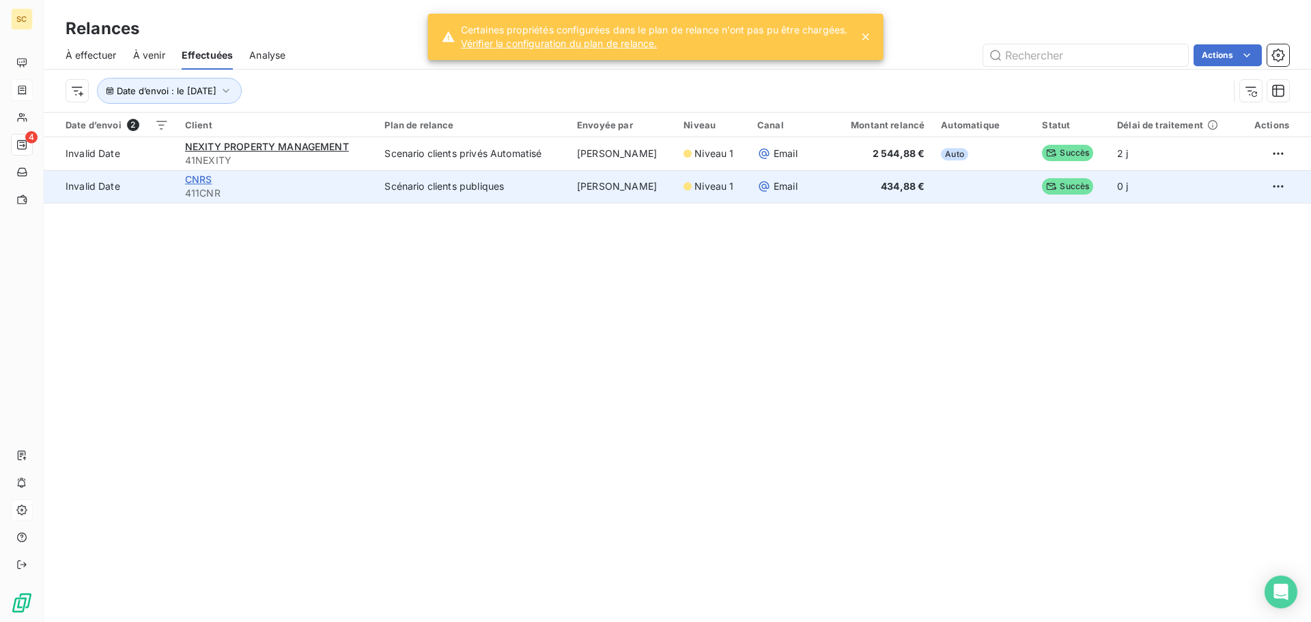
click at [207, 181] on span "CNRS" at bounding box center [198, 179] width 27 height 12
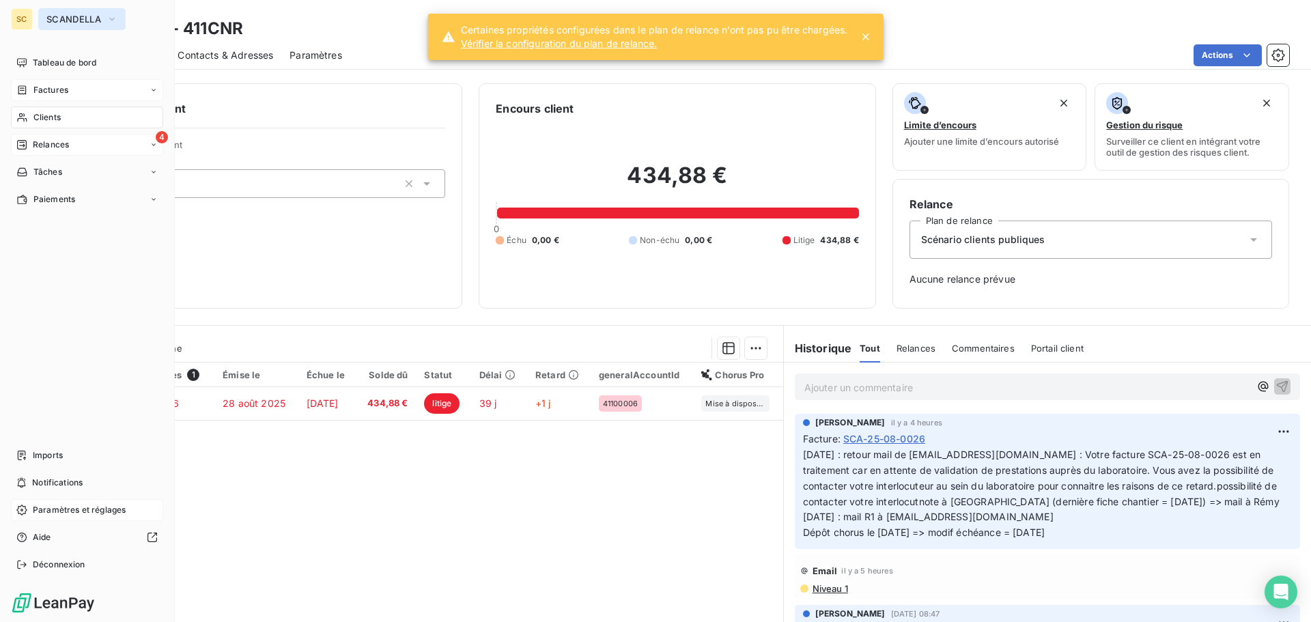
click at [83, 24] on span "SCANDELLA" at bounding box center [73, 19] width 55 height 11
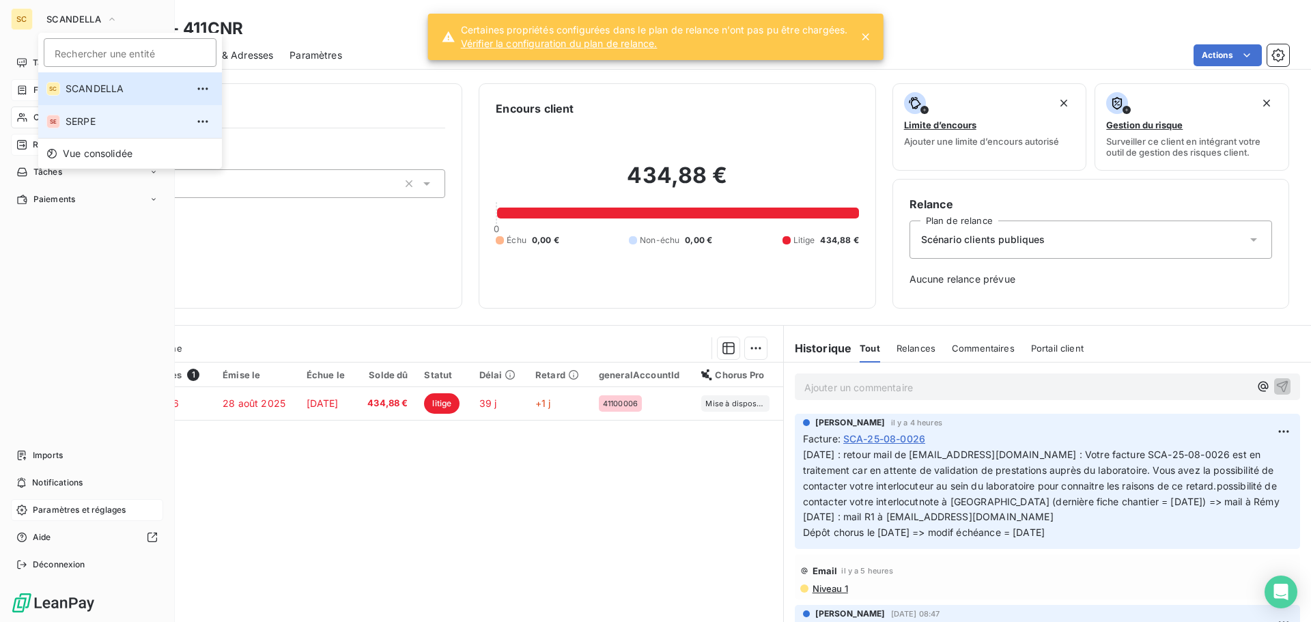
click at [89, 115] on span "SERPE" at bounding box center [126, 122] width 121 height 14
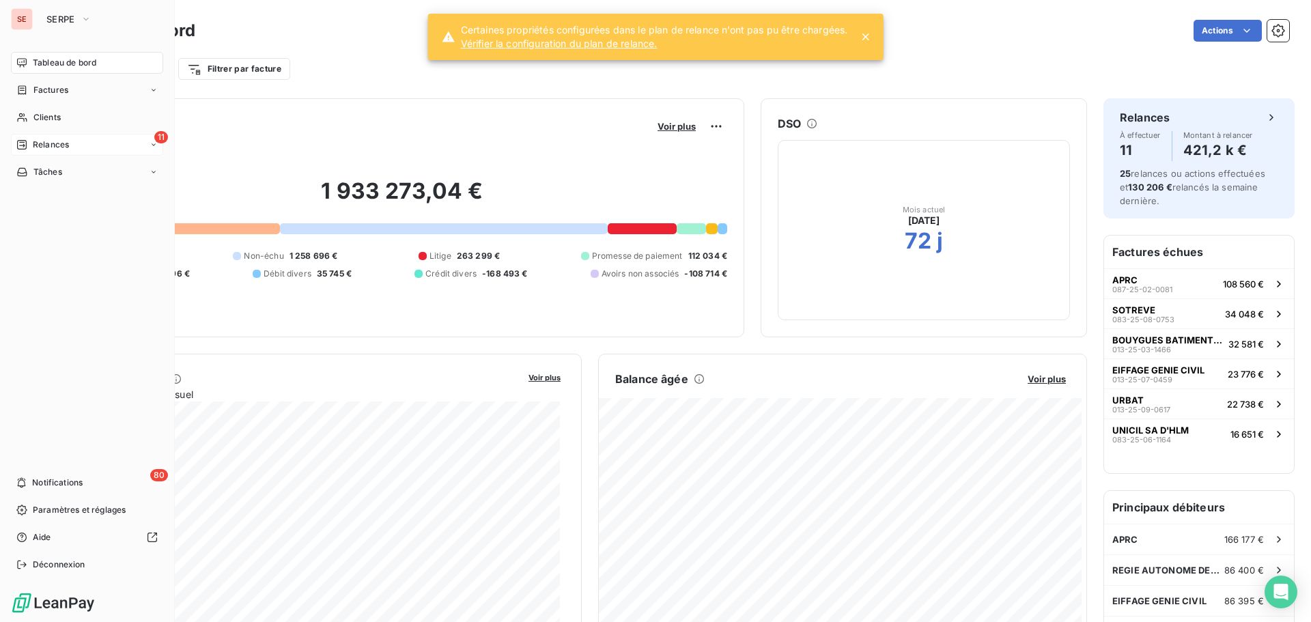
click at [69, 146] on span "Relances" at bounding box center [51, 145] width 36 height 12
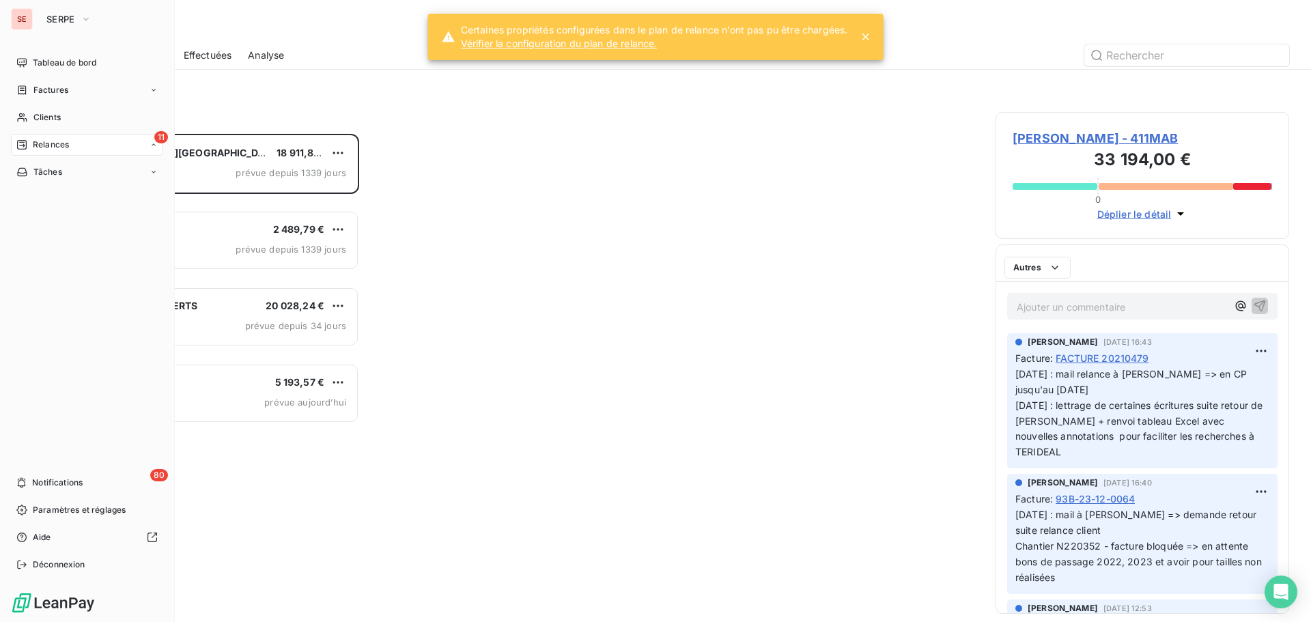
scroll to position [478, 283]
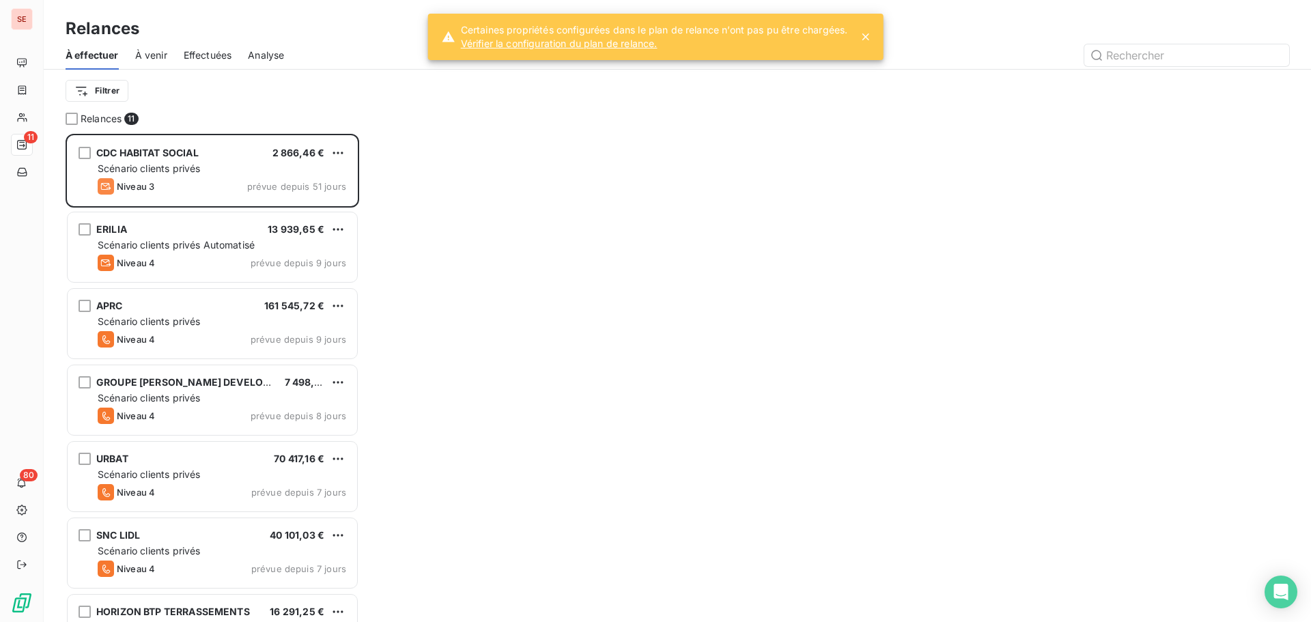
click at [216, 55] on span "Effectuées" at bounding box center [208, 55] width 48 height 14
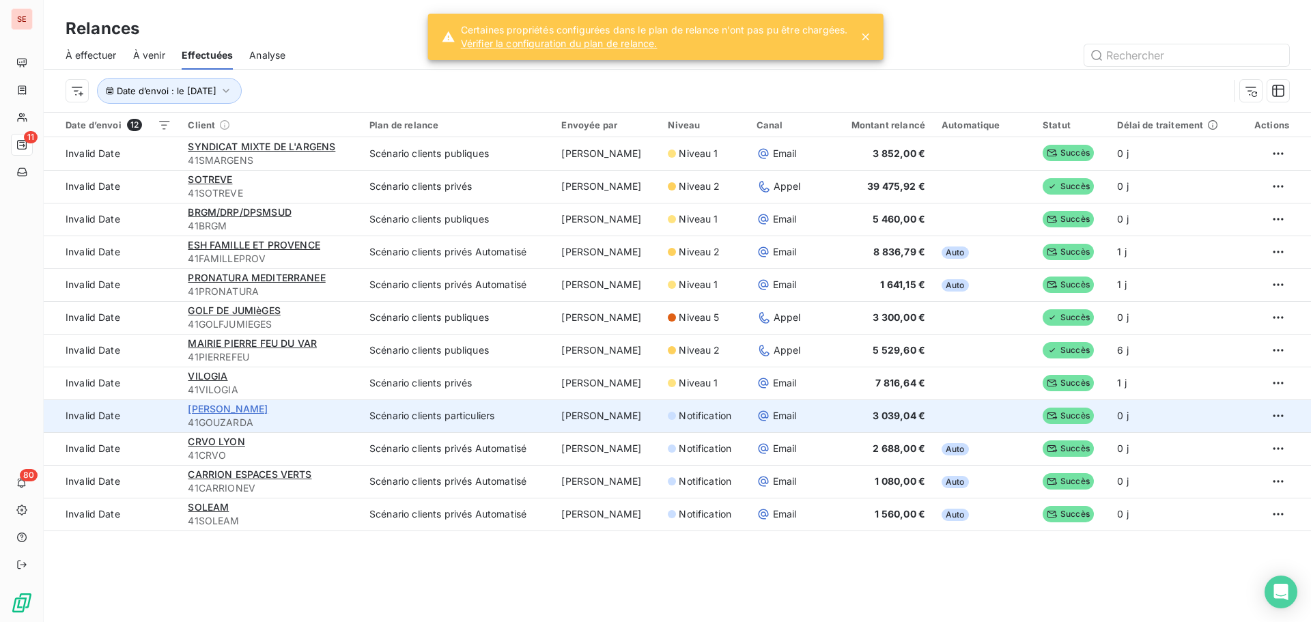
click at [206, 410] on span "[PERSON_NAME]" at bounding box center [228, 409] width 80 height 12
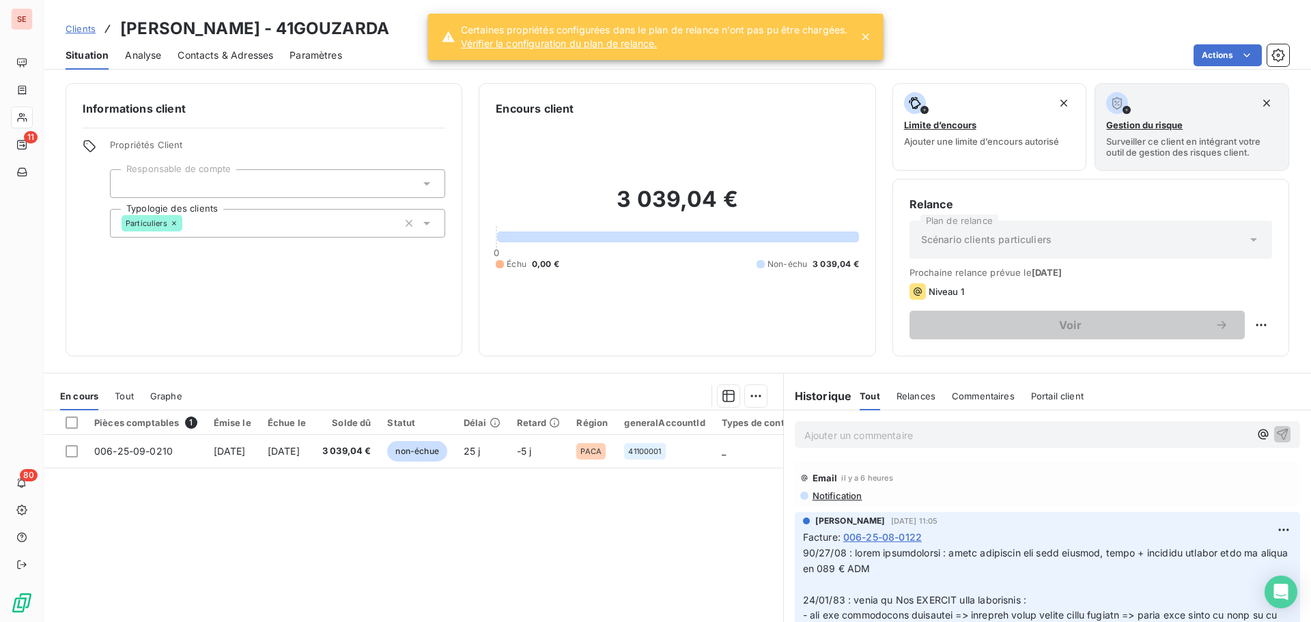
click at [817, 493] on span "Notification" at bounding box center [836, 495] width 51 height 11
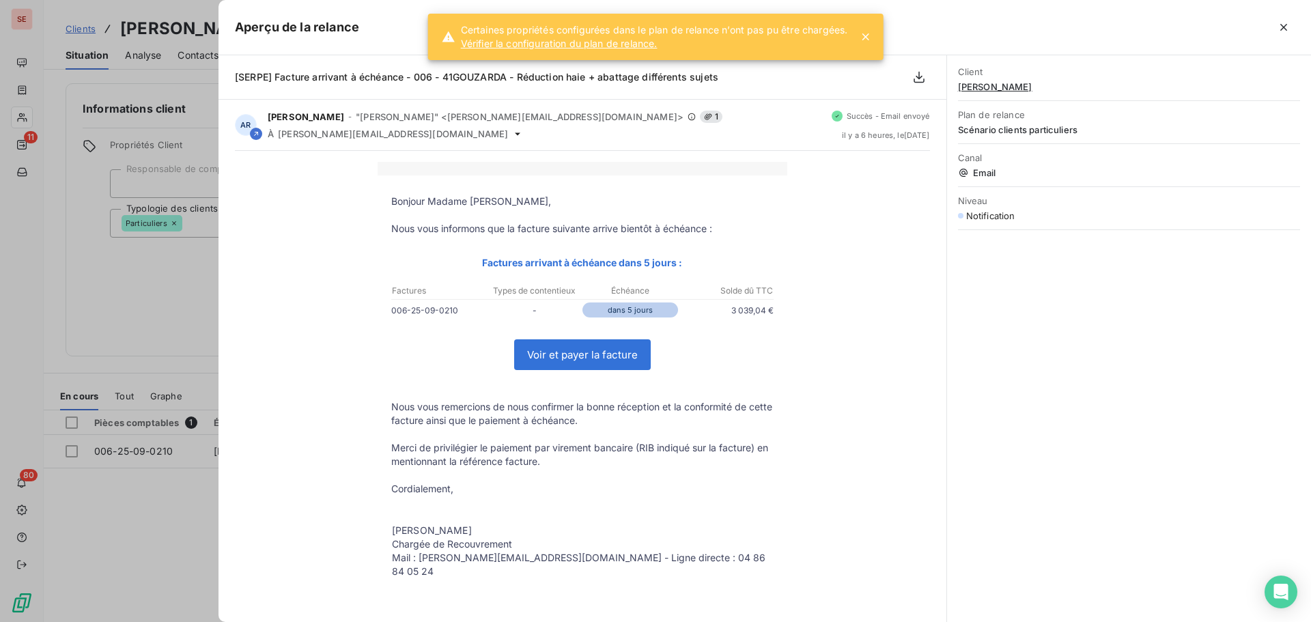
click at [80, 545] on div at bounding box center [655, 311] width 1311 height 622
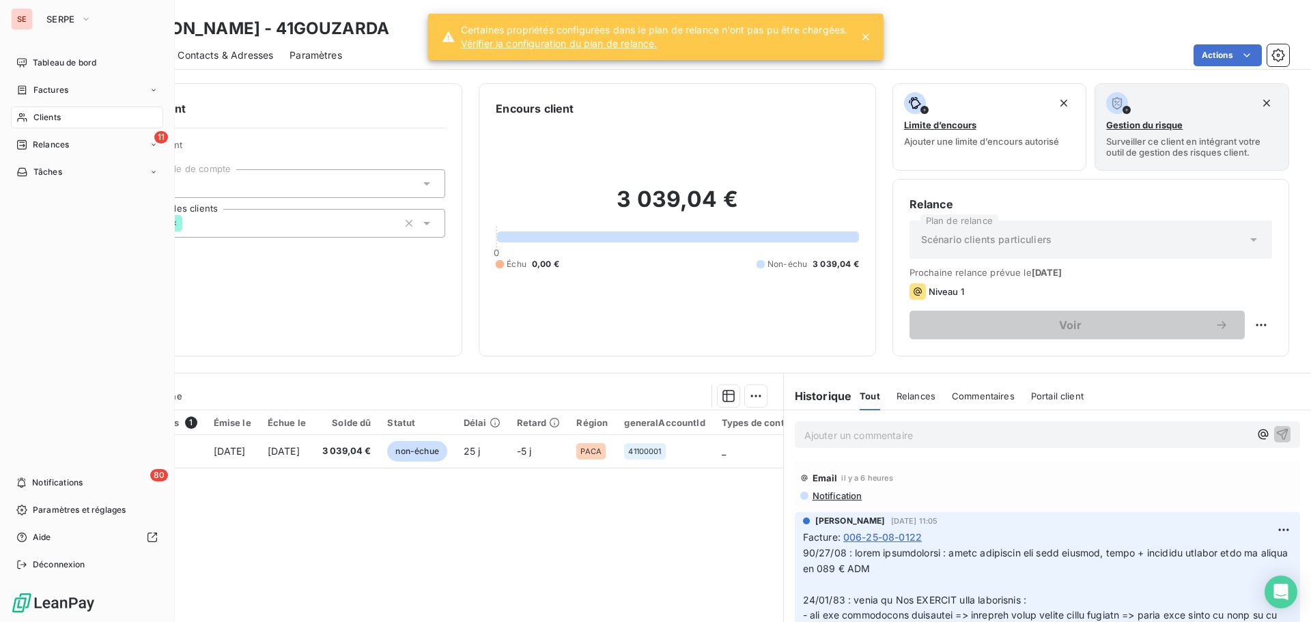
click at [46, 117] on span "Clients" at bounding box center [46, 117] width 27 height 12
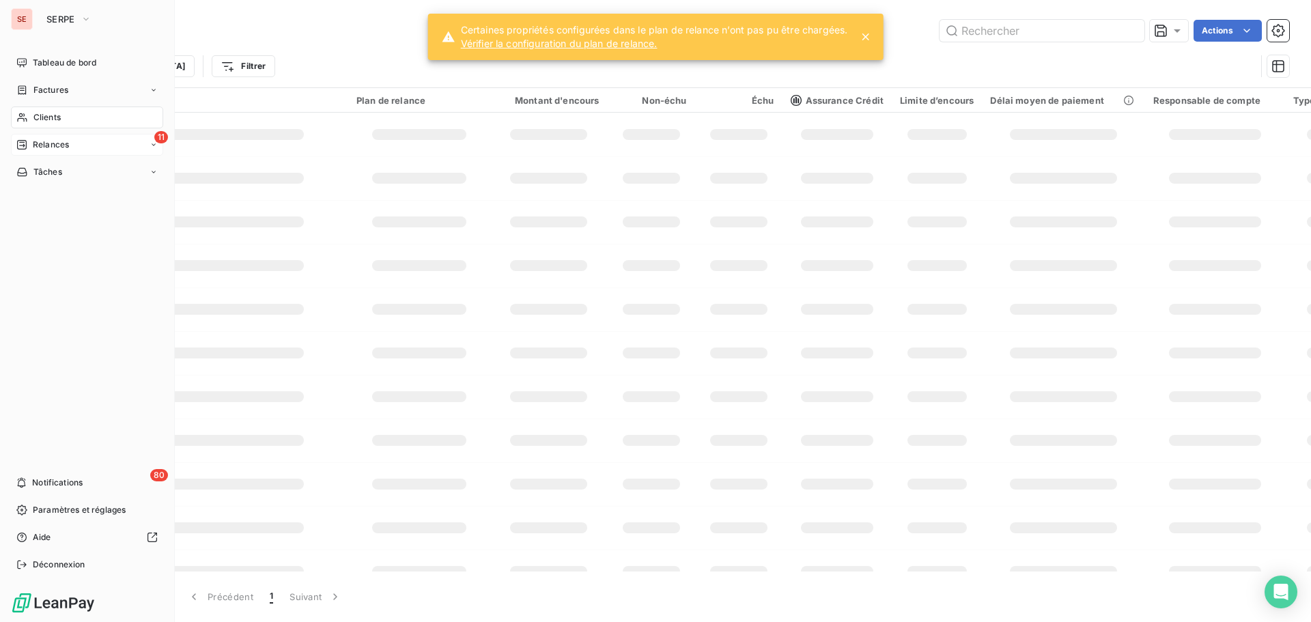
click at [49, 145] on span "Relances" at bounding box center [51, 145] width 36 height 12
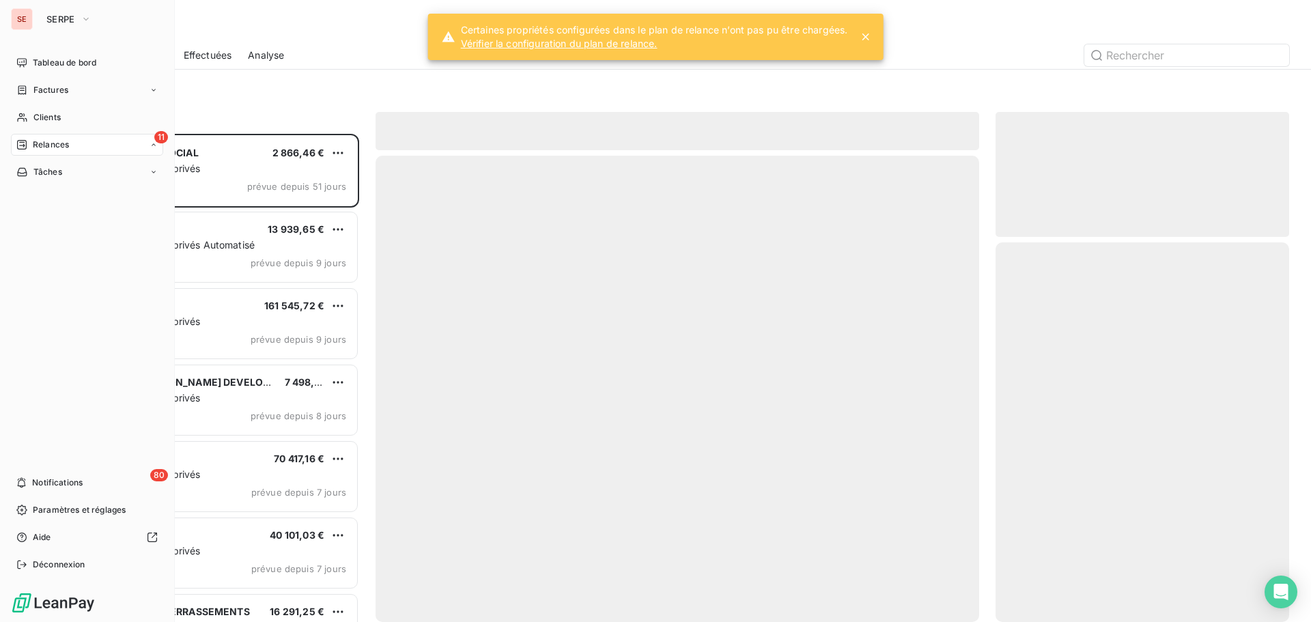
scroll to position [478, 283]
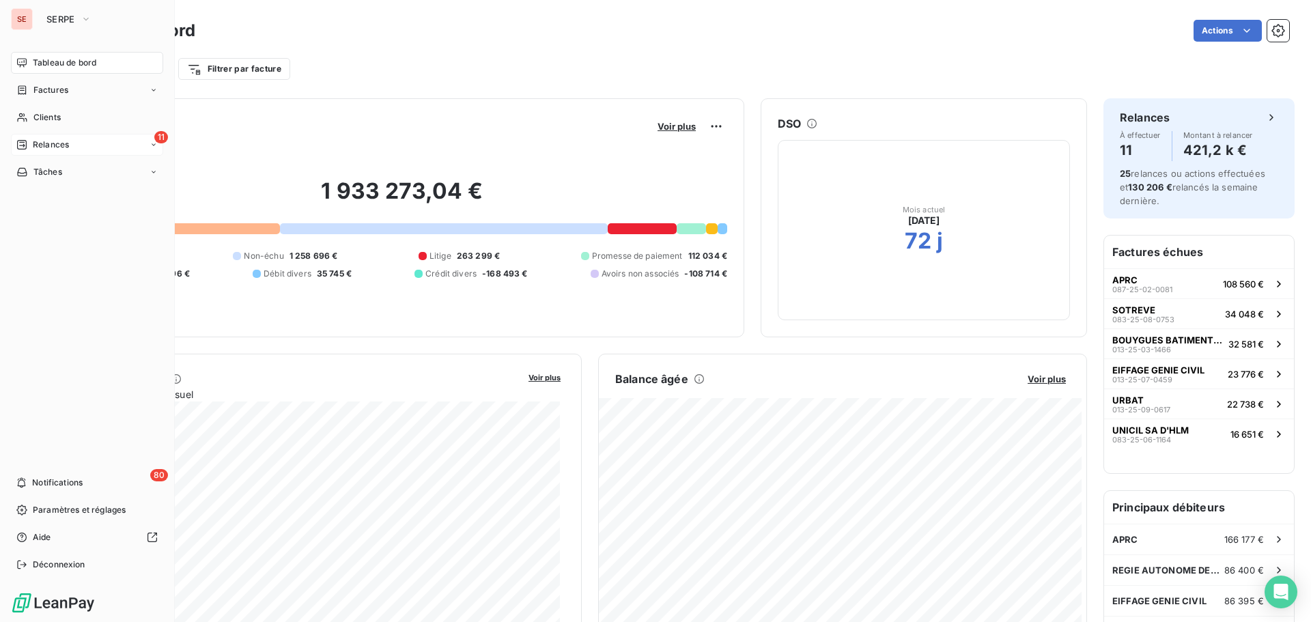
click at [69, 139] on span "Relances" at bounding box center [51, 145] width 36 height 12
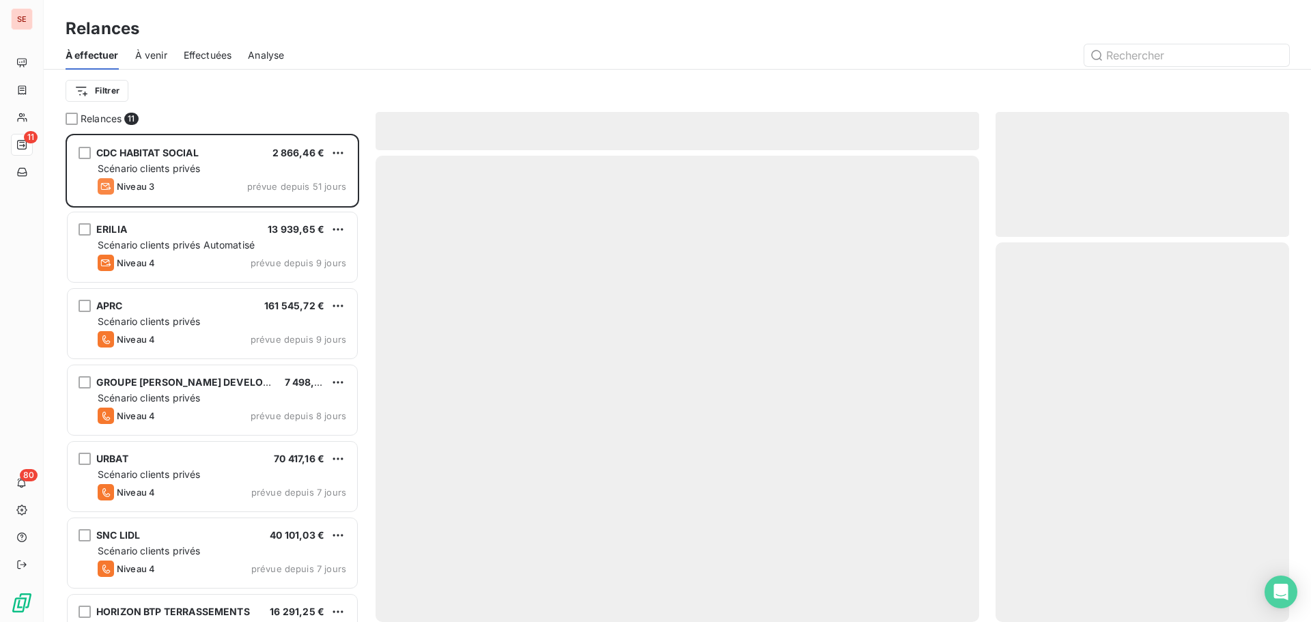
scroll to position [478, 283]
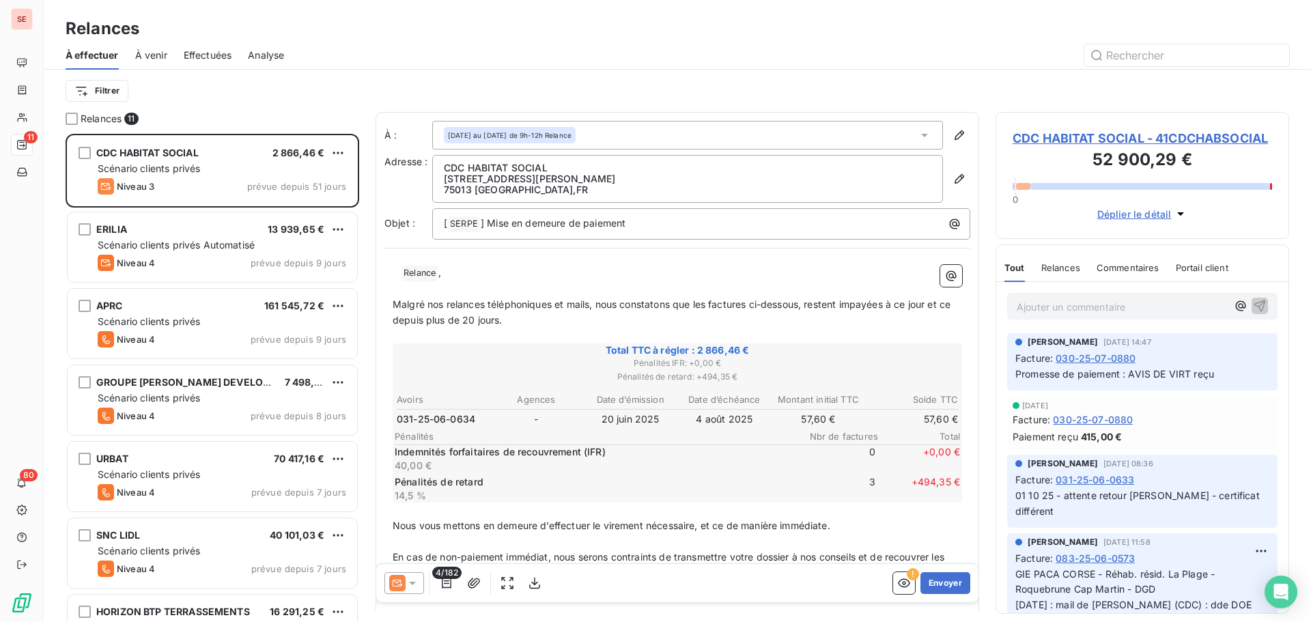
click at [195, 51] on span "Effectuées" at bounding box center [208, 55] width 48 height 14
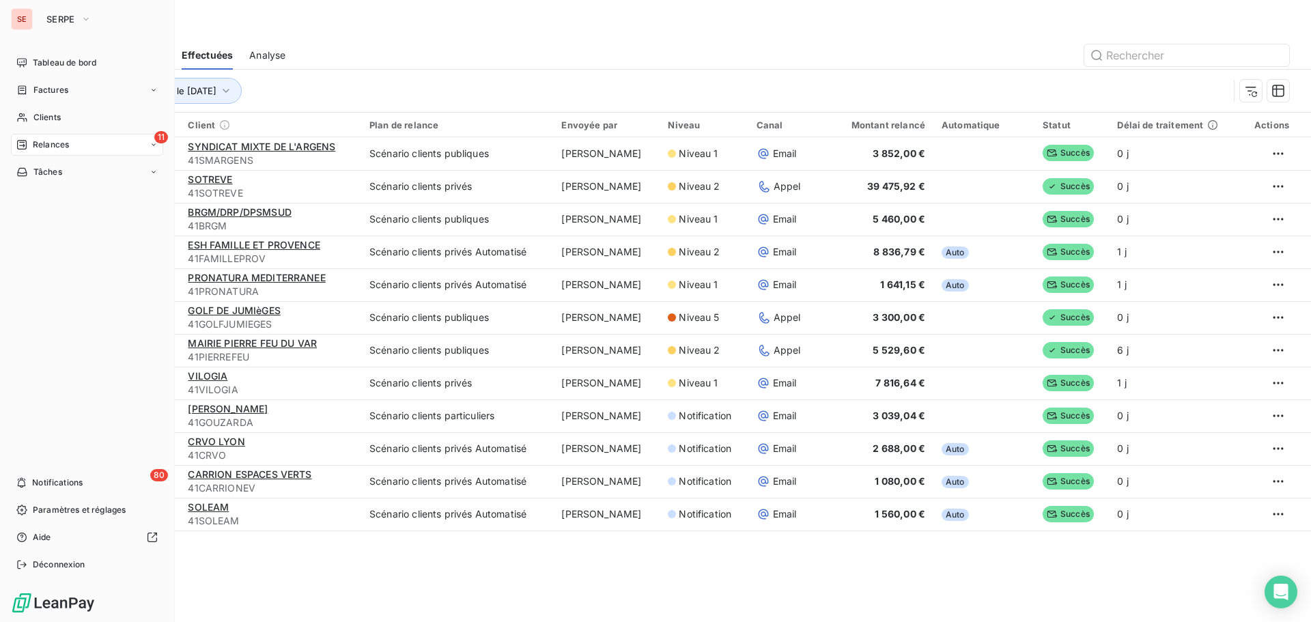
click at [76, 139] on div "11 Relances" at bounding box center [87, 145] width 152 height 22
click at [47, 145] on span "Relances" at bounding box center [51, 145] width 36 height 12
click at [59, 172] on span "À effectuer" at bounding box center [55, 172] width 44 height 12
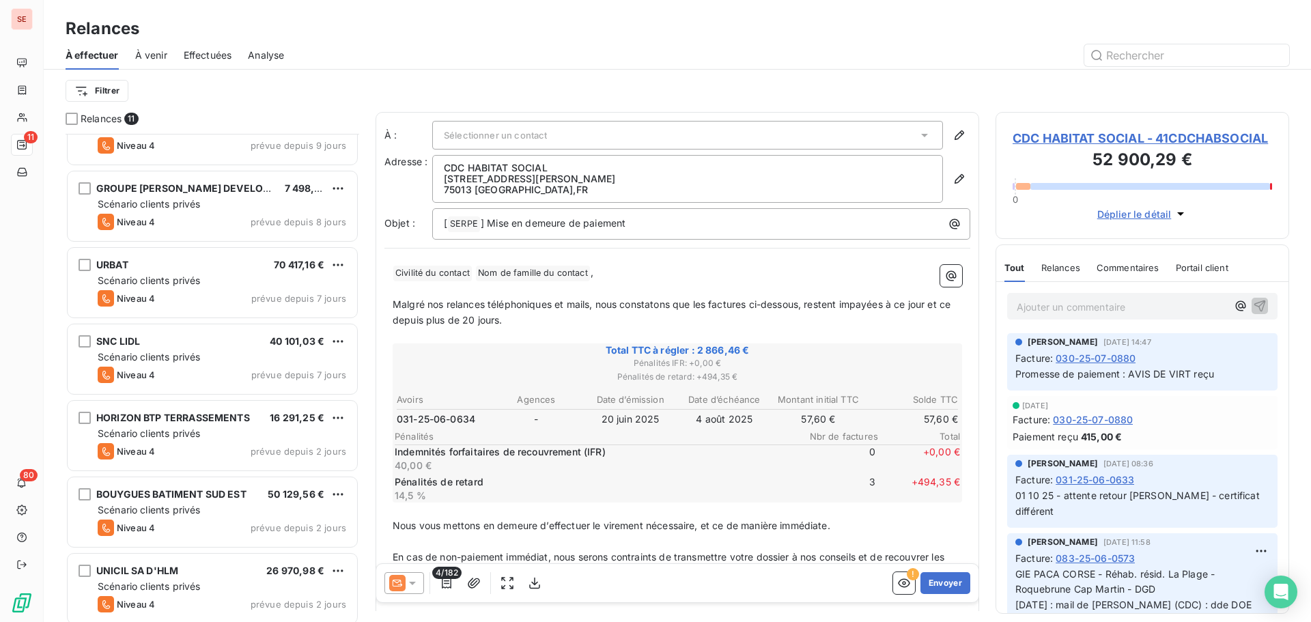
scroll to position [206, 0]
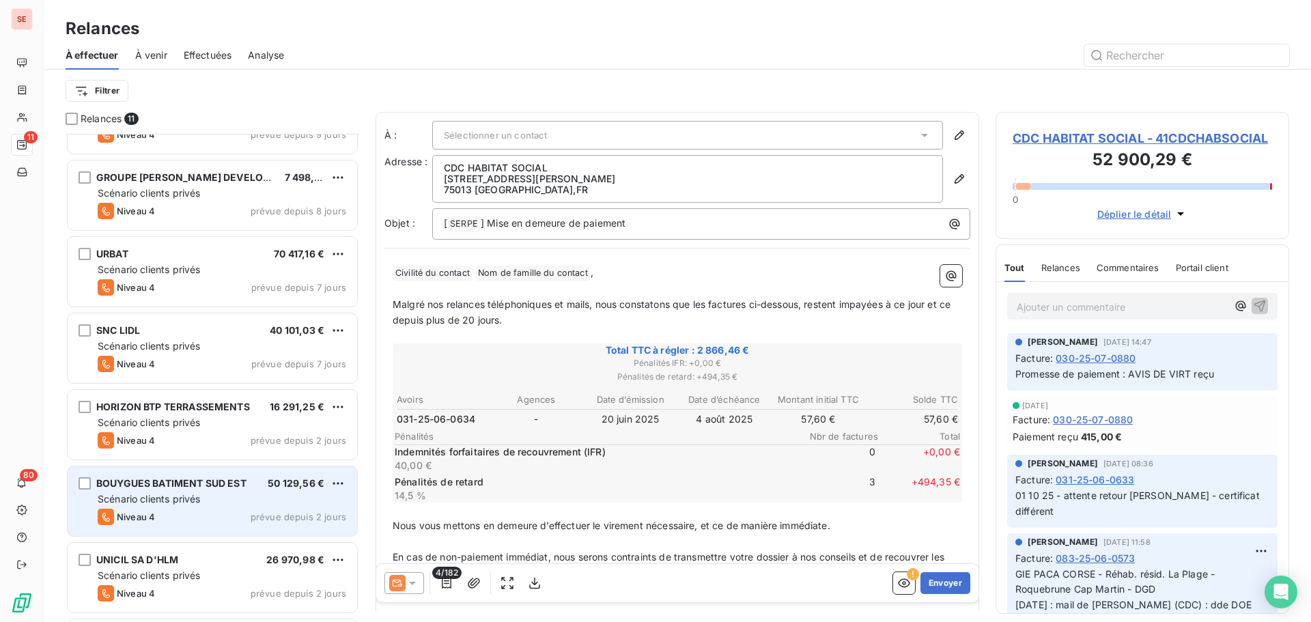
click at [169, 495] on span "Scénario clients privés" at bounding box center [149, 499] width 102 height 12
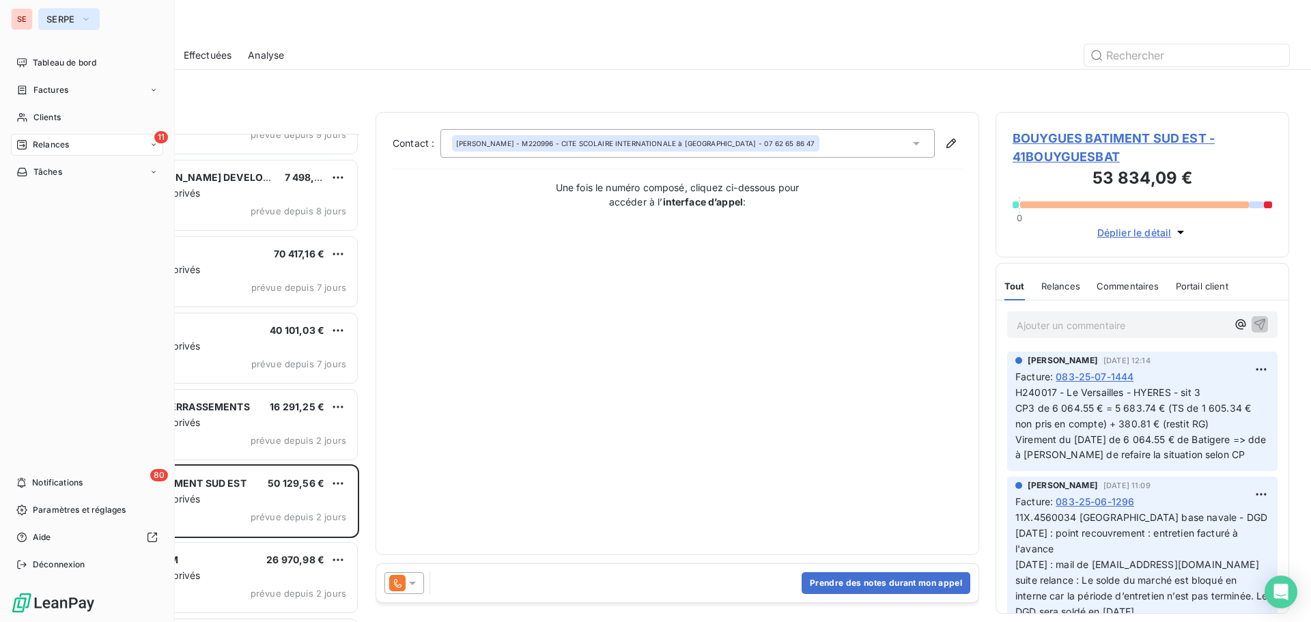
click at [89, 27] on button "SERPE" at bounding box center [68, 19] width 61 height 22
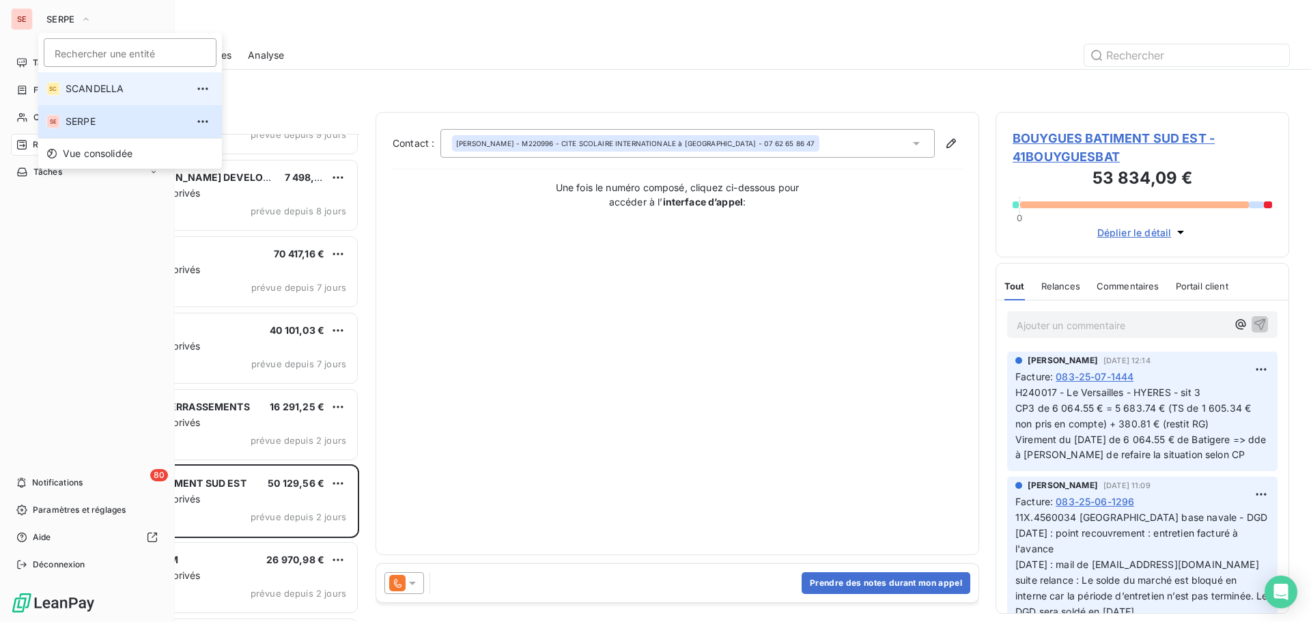
click at [80, 91] on span "SCANDELLA" at bounding box center [126, 89] width 121 height 14
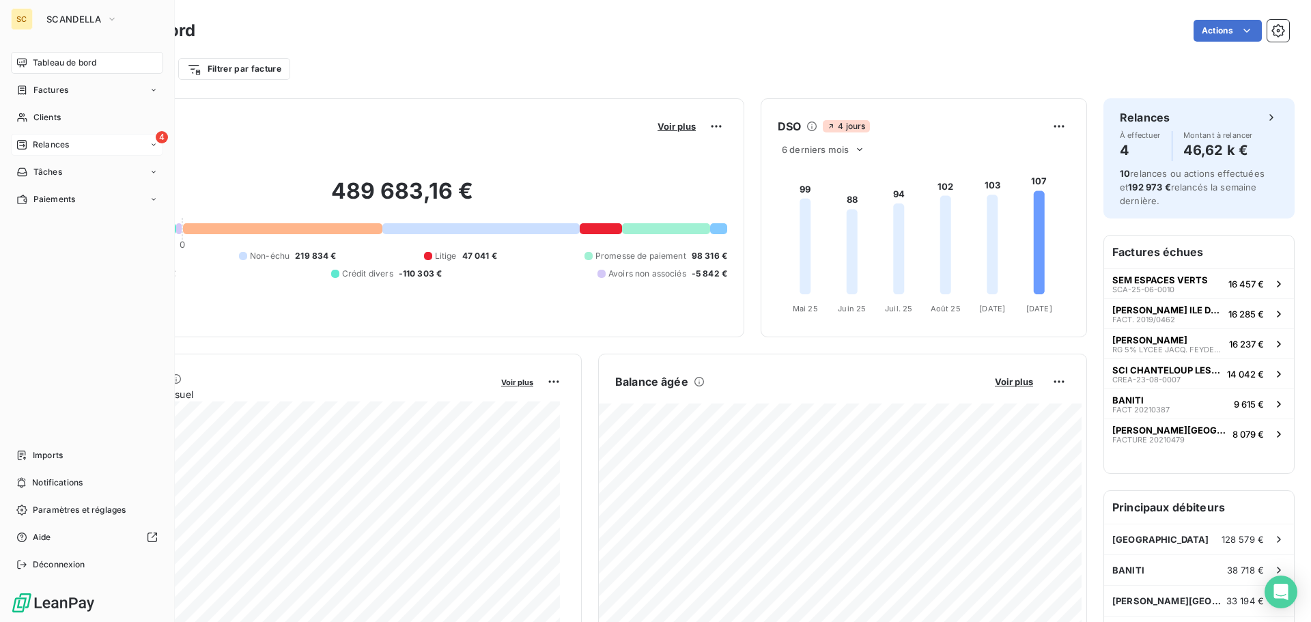
click at [54, 143] on span "Relances" at bounding box center [51, 145] width 36 height 12
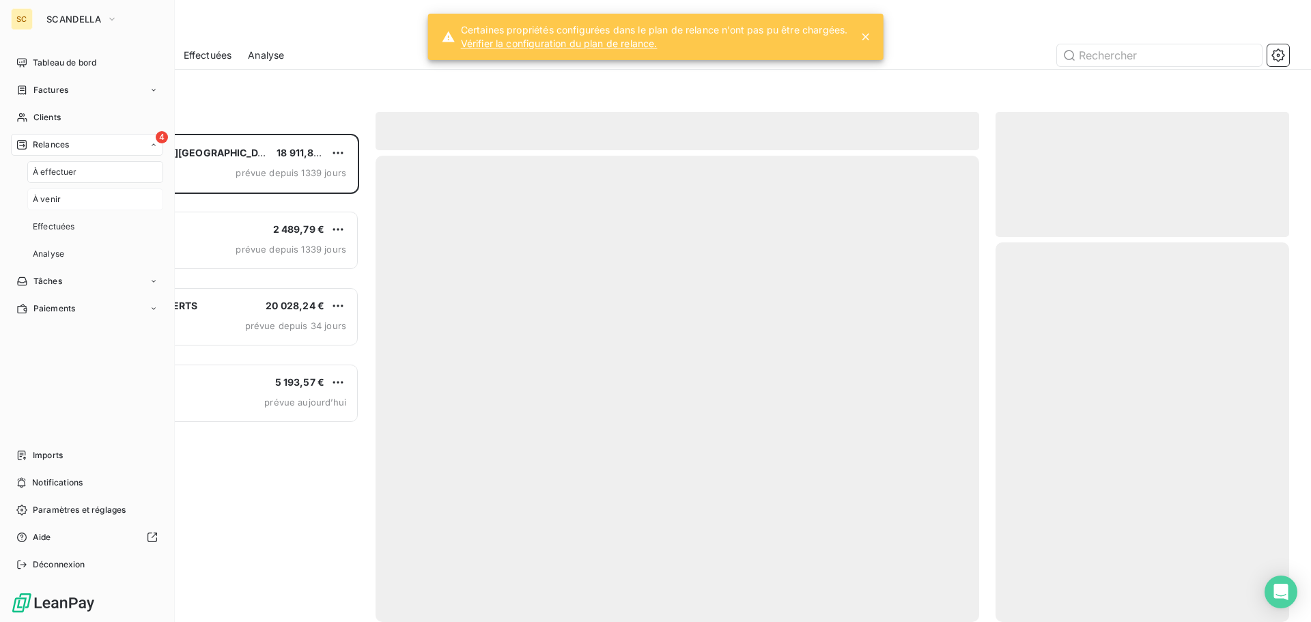
scroll to position [478, 283]
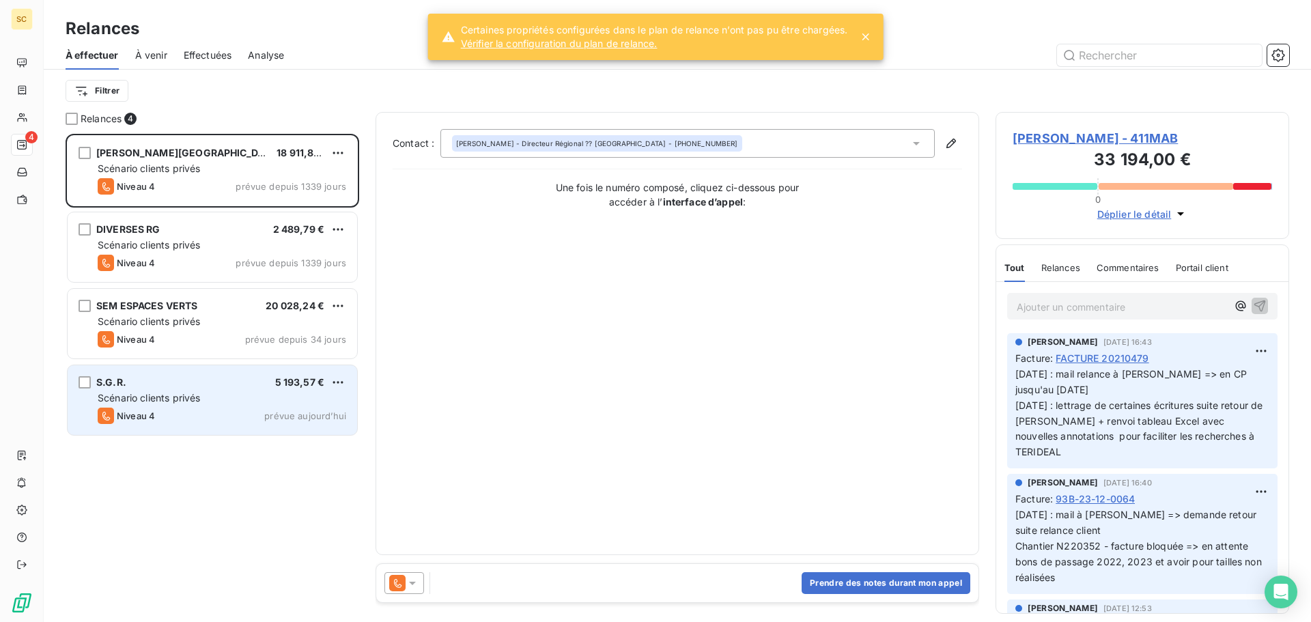
click at [171, 402] on span "Scénario clients privés" at bounding box center [149, 398] width 102 height 12
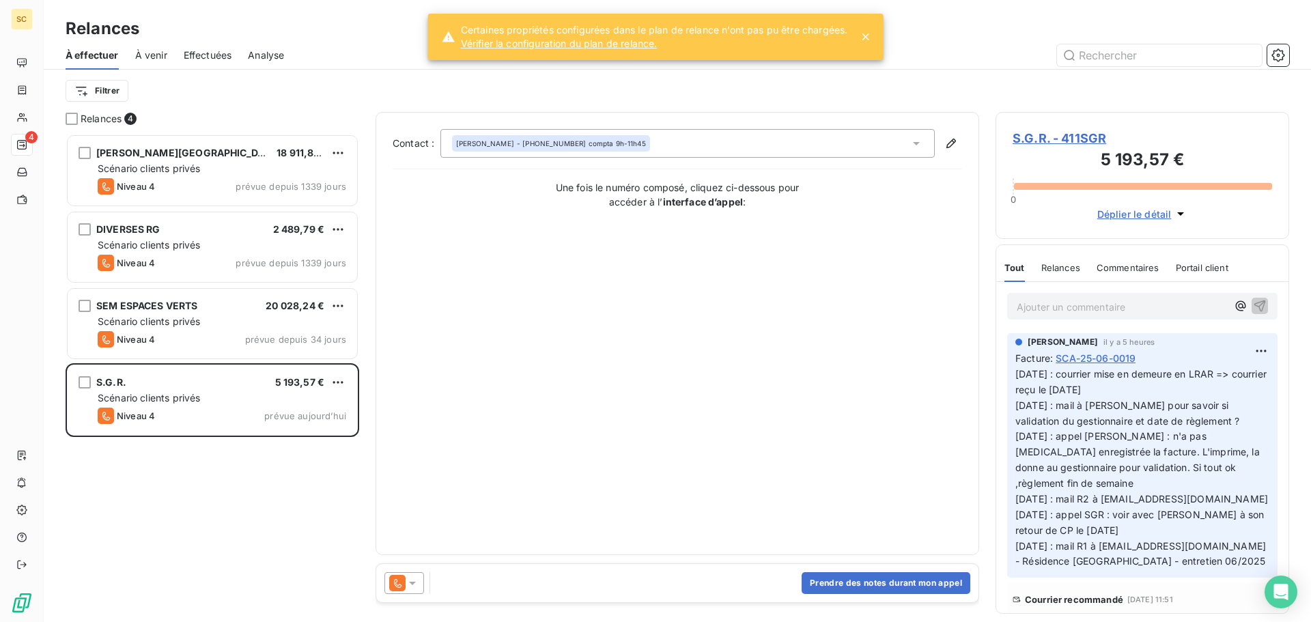
drag, startPoint x: 167, startPoint y: 382, endPoint x: 411, endPoint y: 581, distance: 314.5
click at [411, 581] on icon at bounding box center [413, 583] width 14 height 14
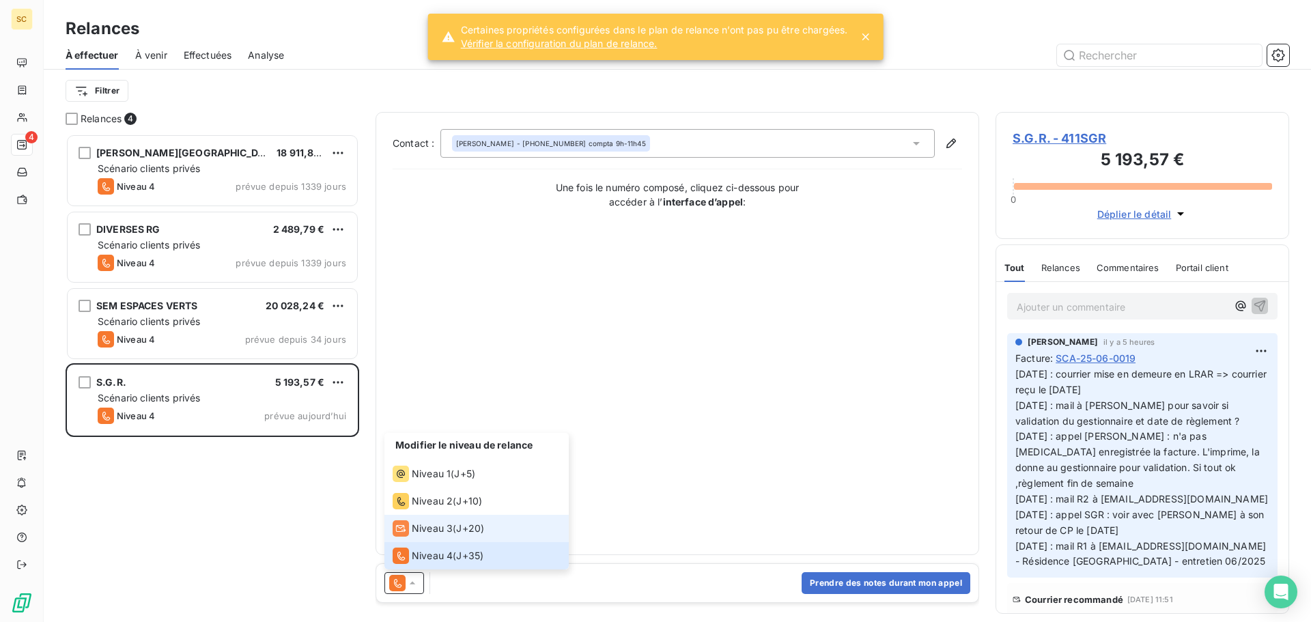
click at [426, 526] on span "Niveau 3" at bounding box center [432, 529] width 41 height 14
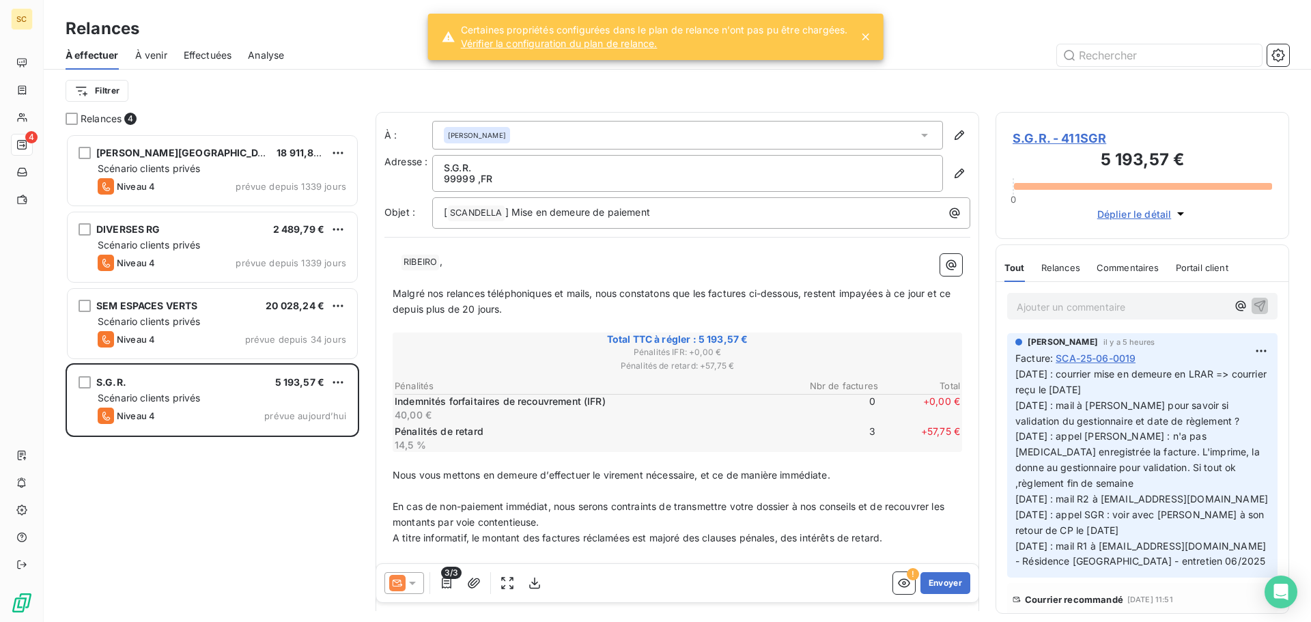
click at [264, 537] on div "[PERSON_NAME] 18 911,87 € Scénario clients privés Niveau 4 prévue depuis 1339 j…" at bounding box center [213, 378] width 294 height 488
click at [618, 46] on link "Vérifier la configuration du plan de relance." at bounding box center [654, 44] width 387 height 14
